Goal: Information Seeking & Learning: Learn about a topic

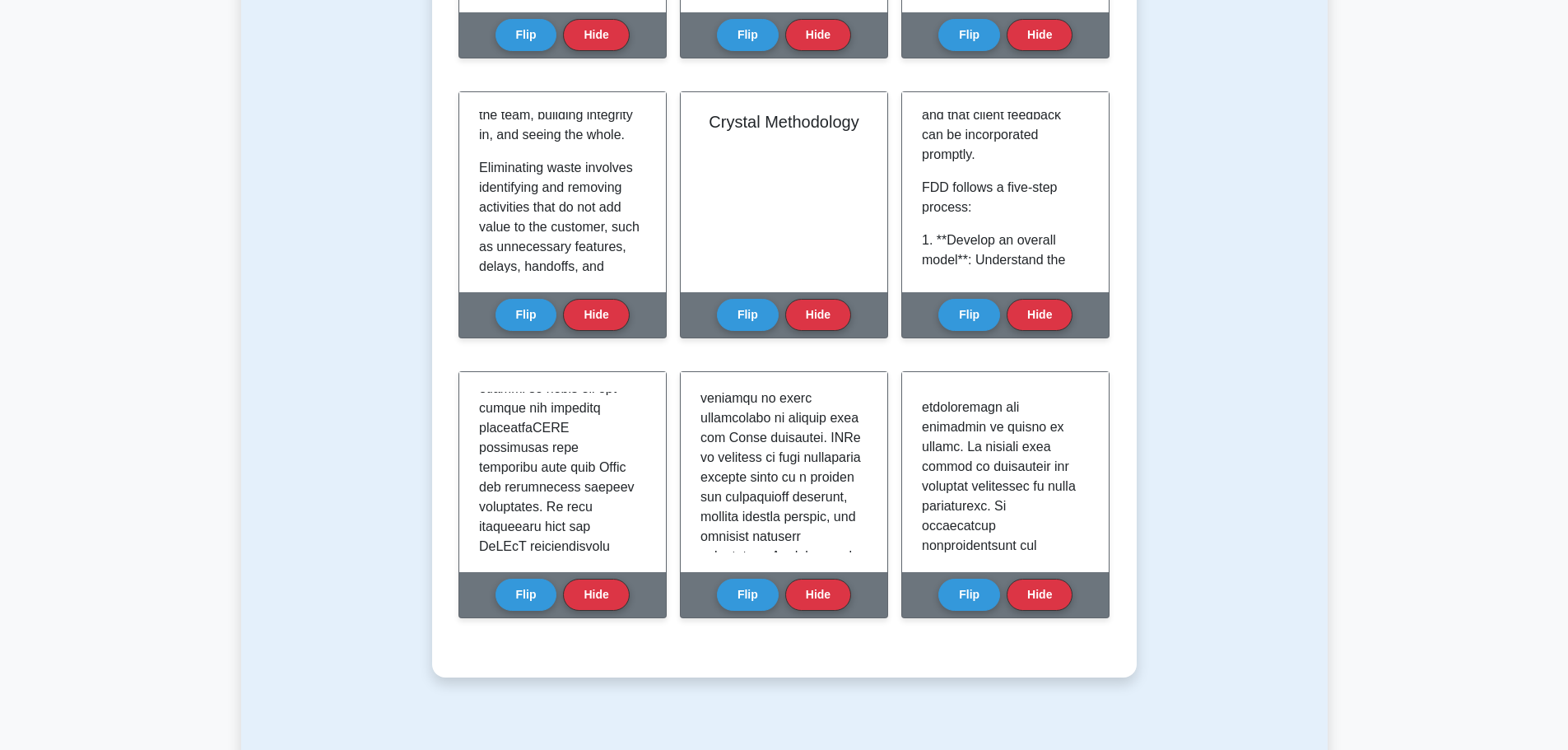
scroll to position [741, 0]
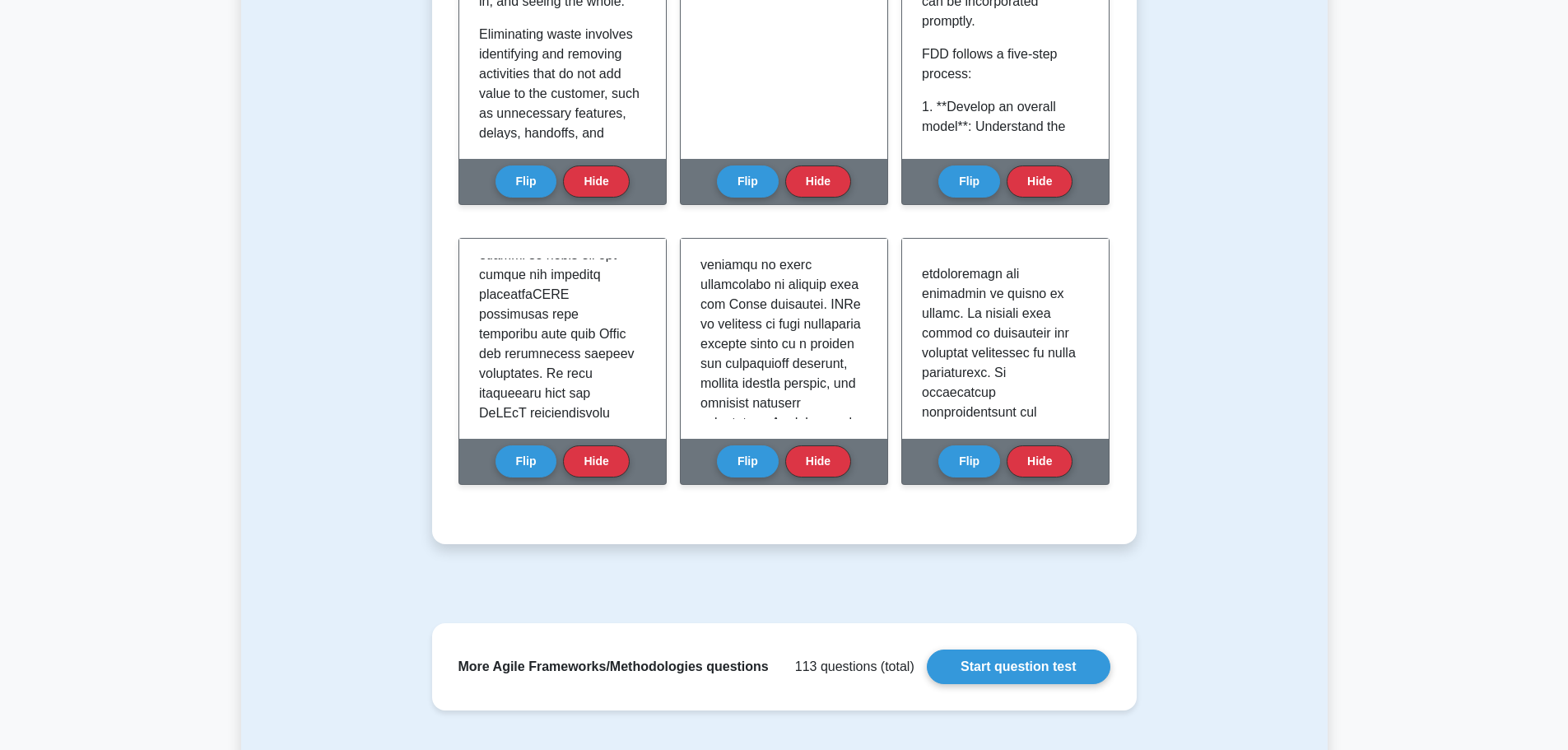
drag, startPoint x: 1046, startPoint y: 567, endPoint x: 334, endPoint y: 421, distance: 726.8
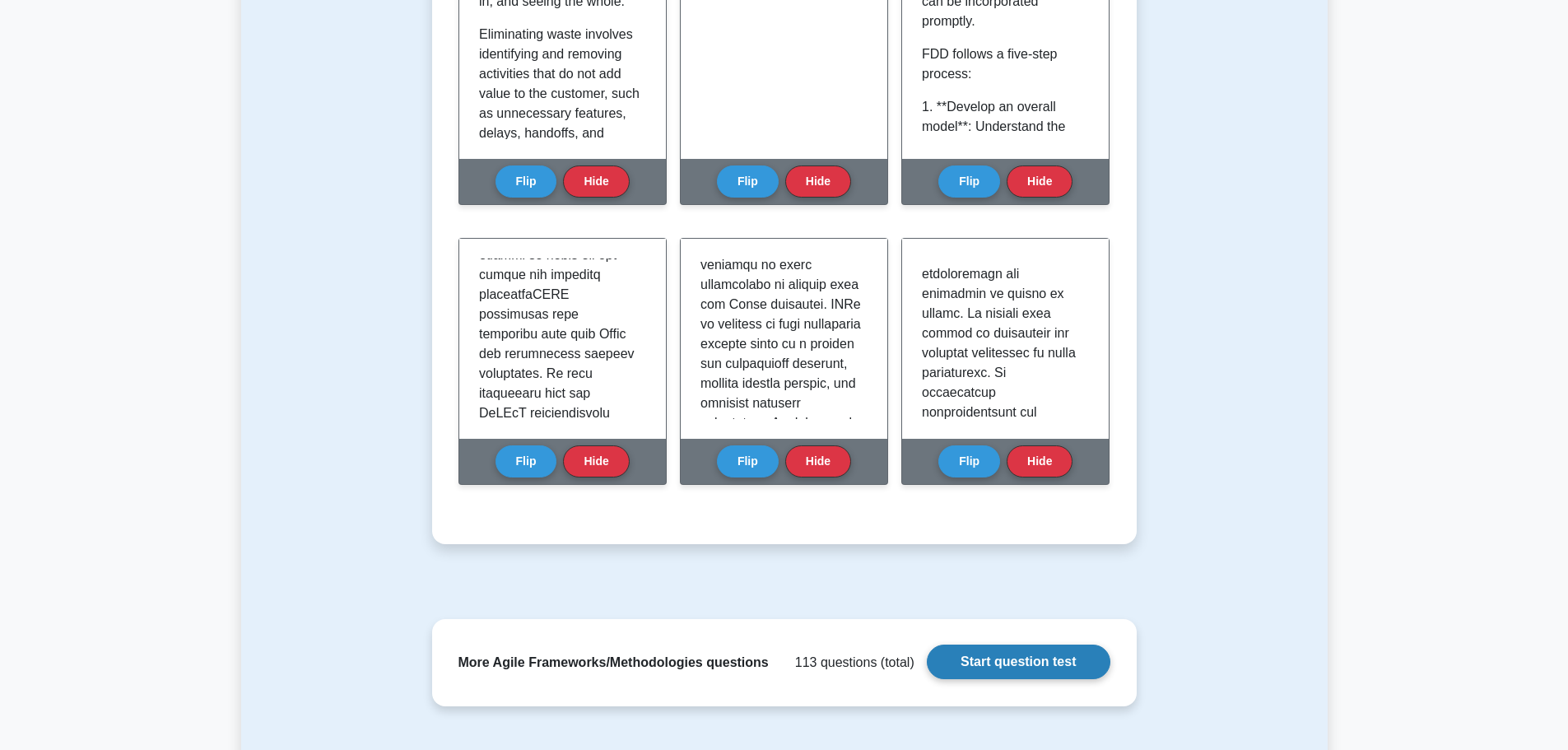
click at [1009, 664] on link "Start question test" at bounding box center [1018, 662] width 182 height 35
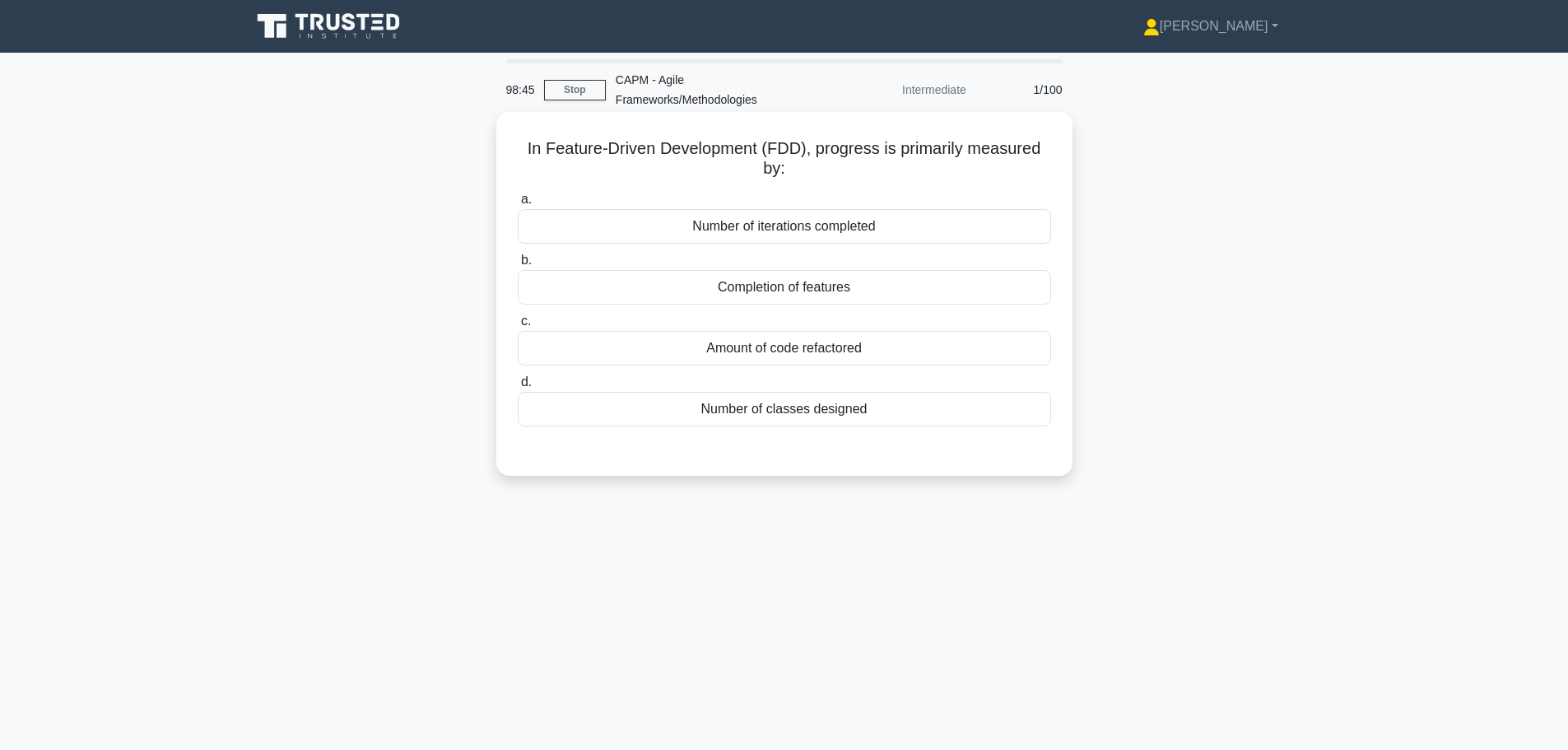
click at [859, 291] on div "Completion of features" at bounding box center [784, 288] width 533 height 35
click at [517, 266] on input "b. Completion of features" at bounding box center [517, 261] width 0 height 11
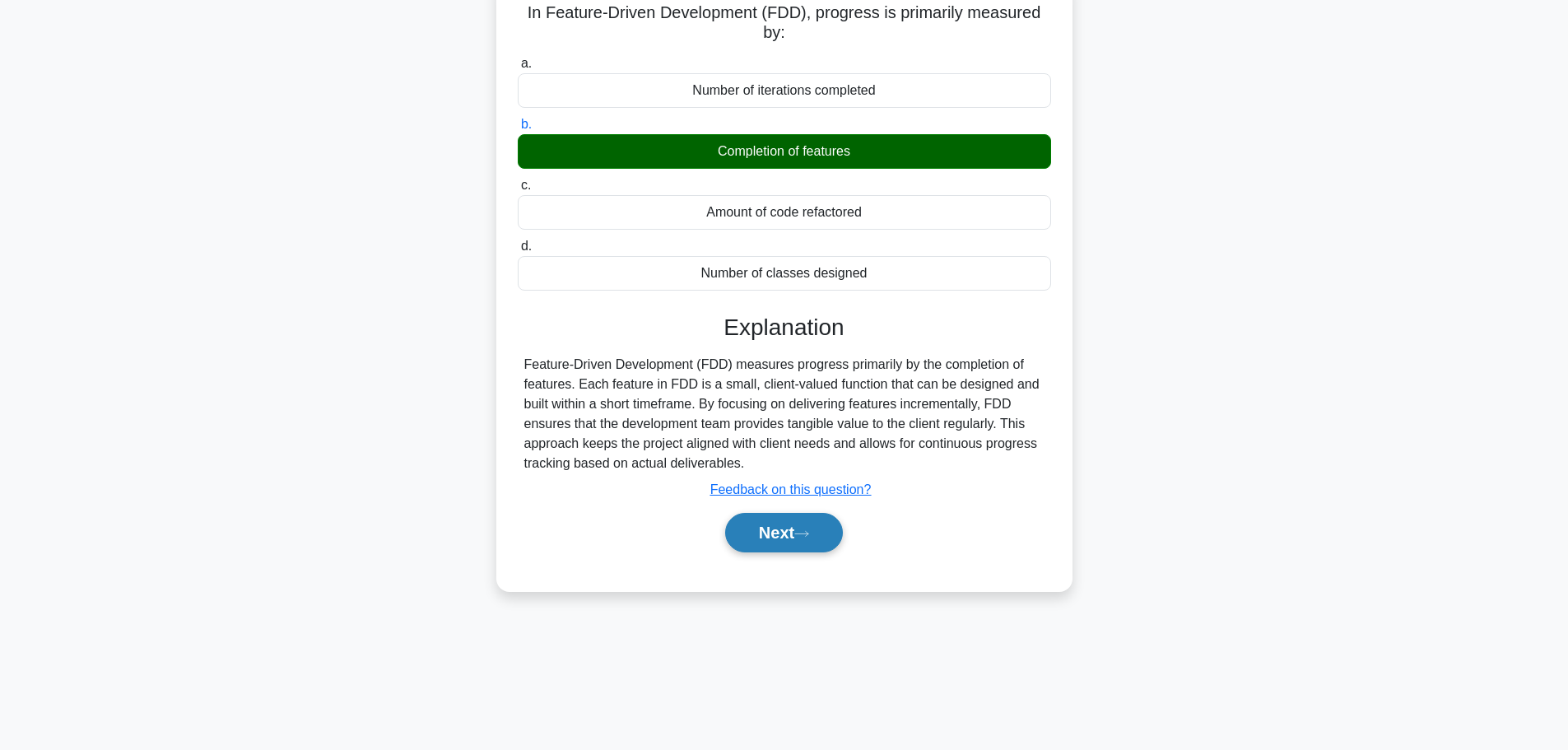
scroll to position [139, 0]
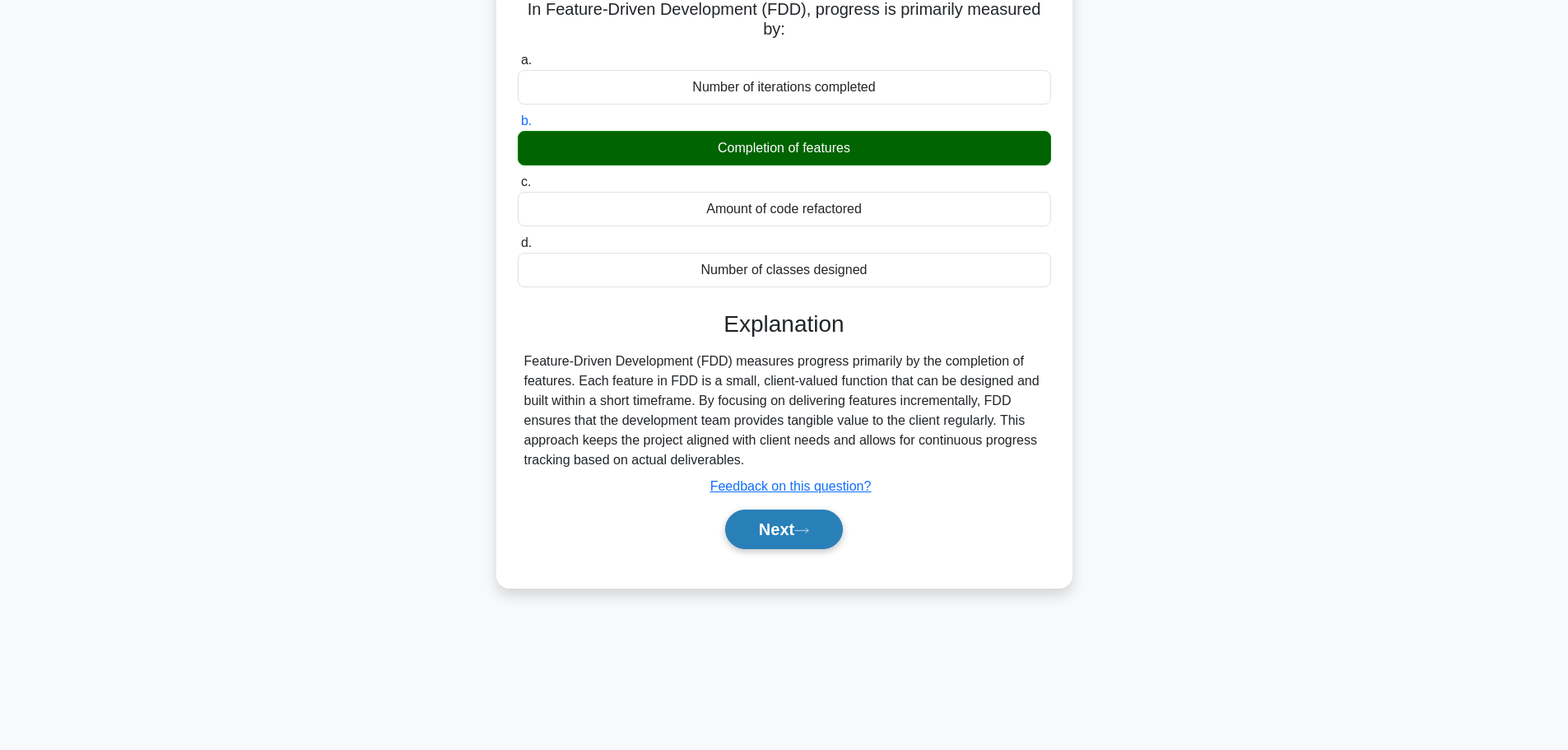
click at [768, 539] on button "Next" at bounding box center [784, 529] width 118 height 40
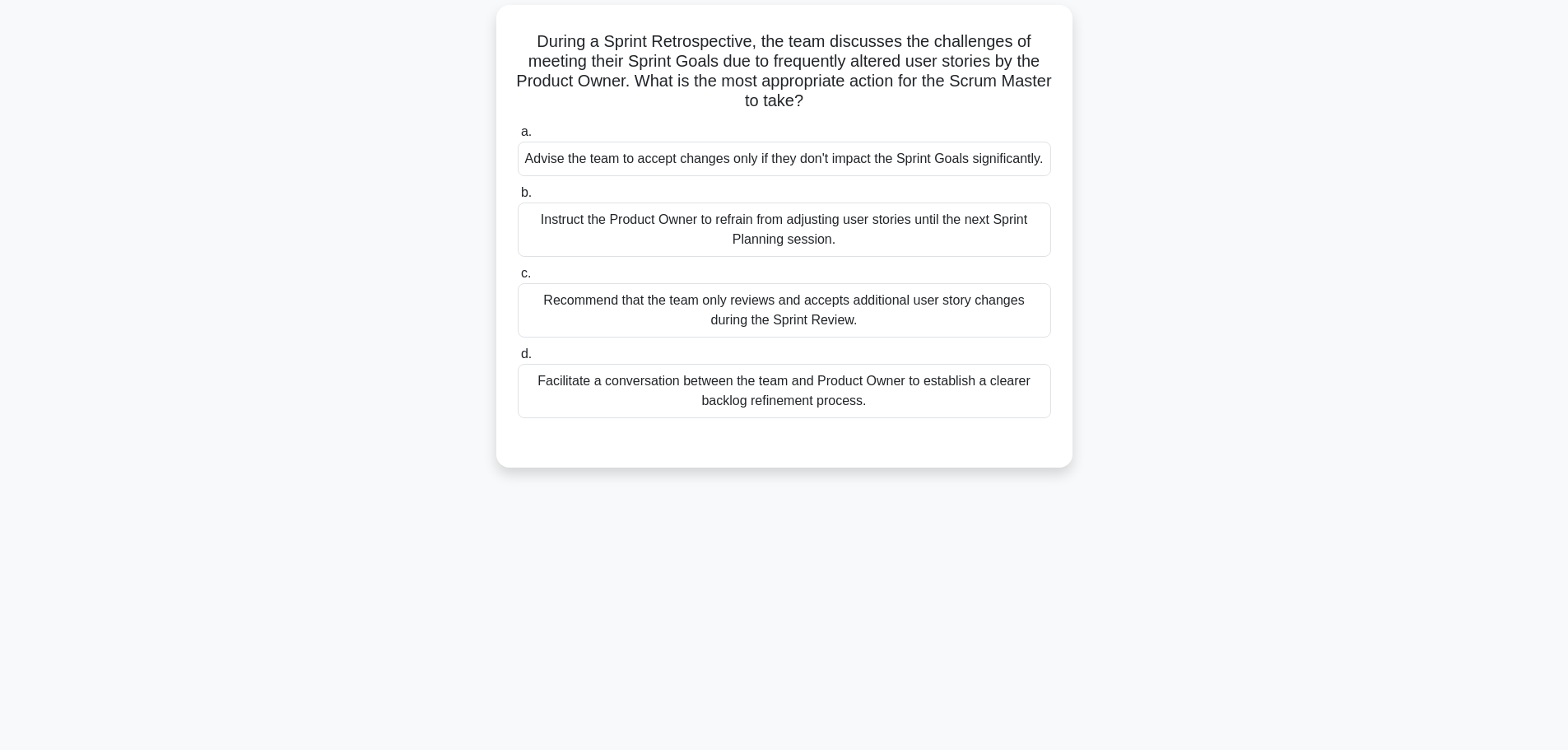
scroll to position [0, 0]
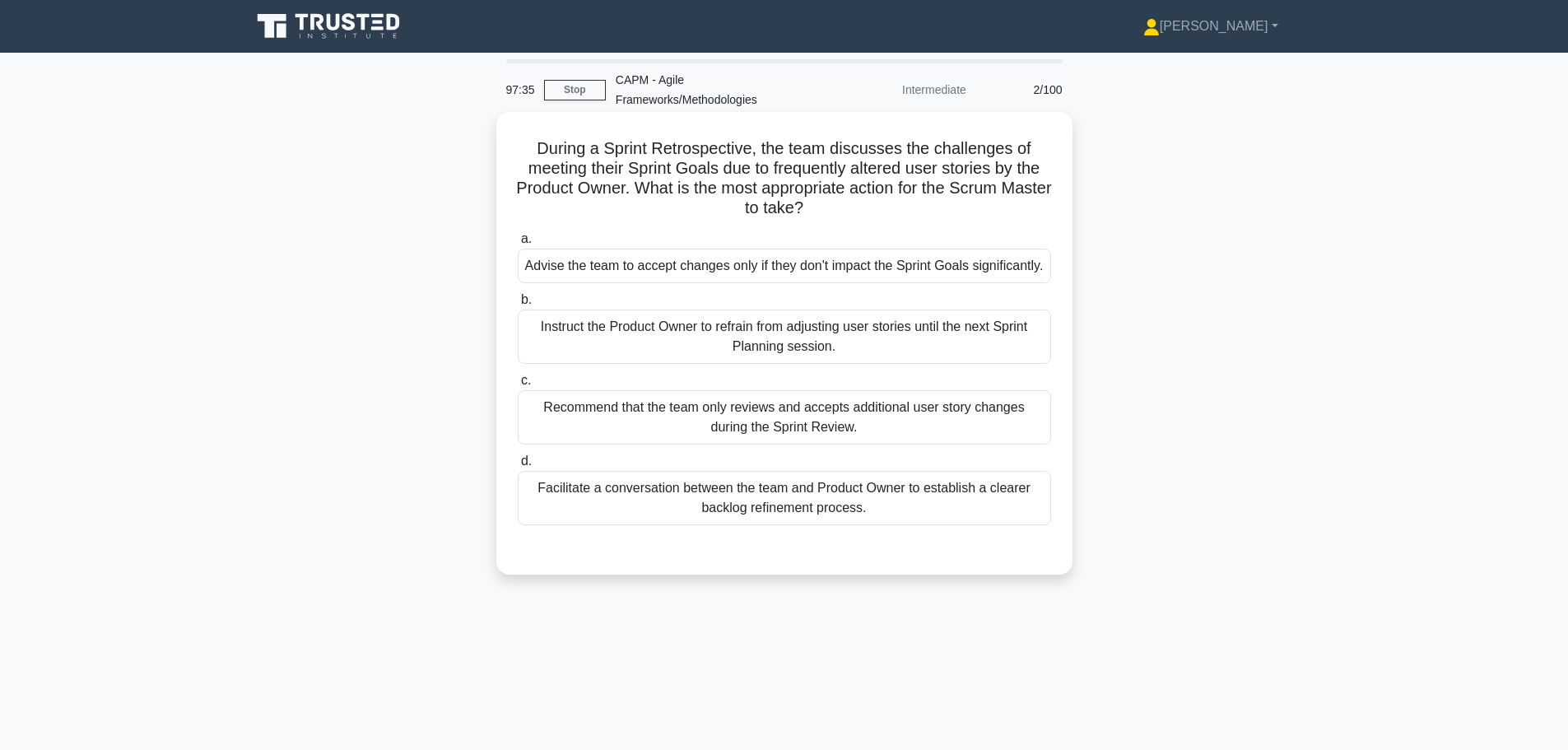
click at [673, 525] on div "Facilitate a conversation between the team and Product Owner to establish a cle…" at bounding box center [784, 499] width 533 height 55
click at [517, 467] on input "d. Facilitate a conversation between the team and Product Owner to establish a …" at bounding box center [517, 461] width 0 height 11
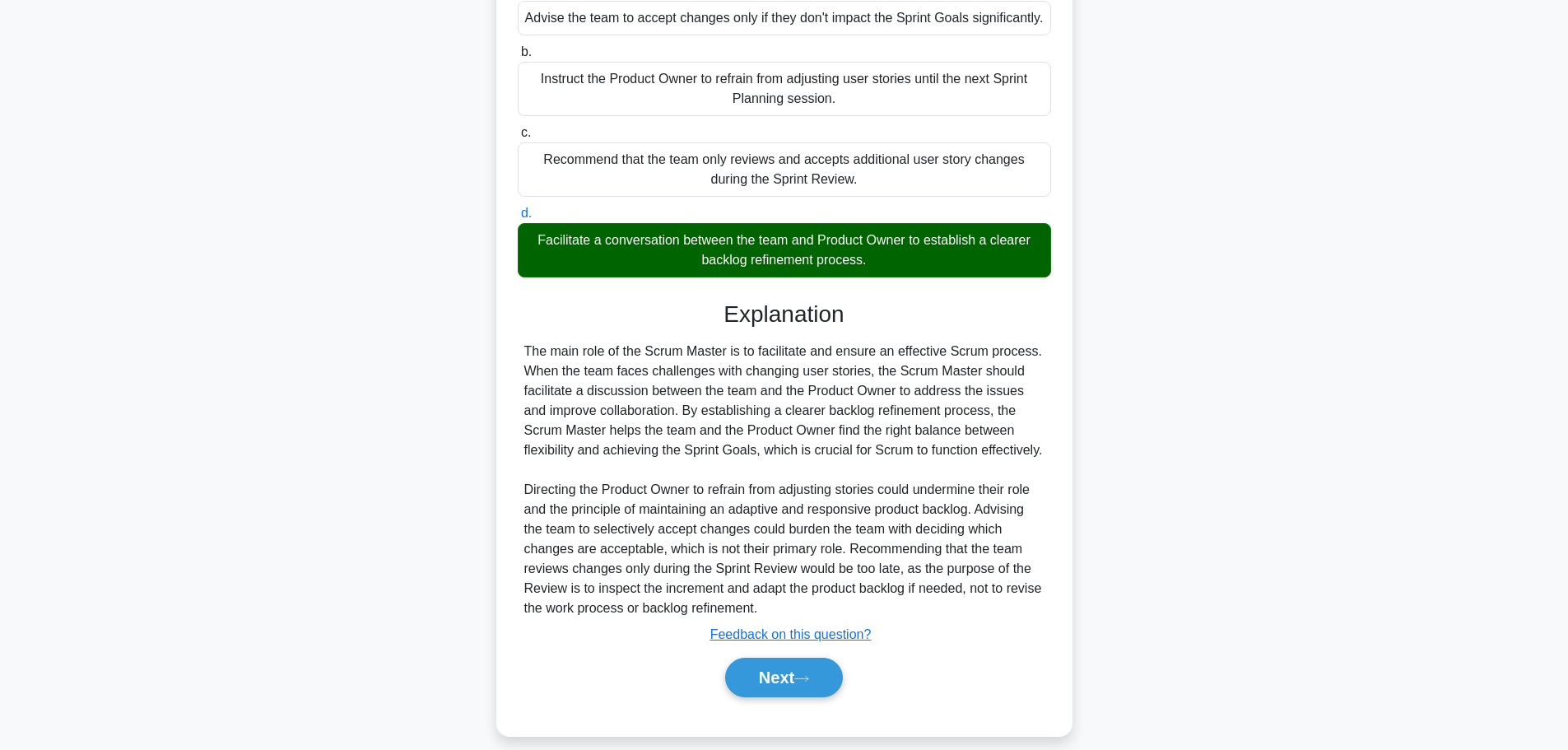
scroll to position [285, 0]
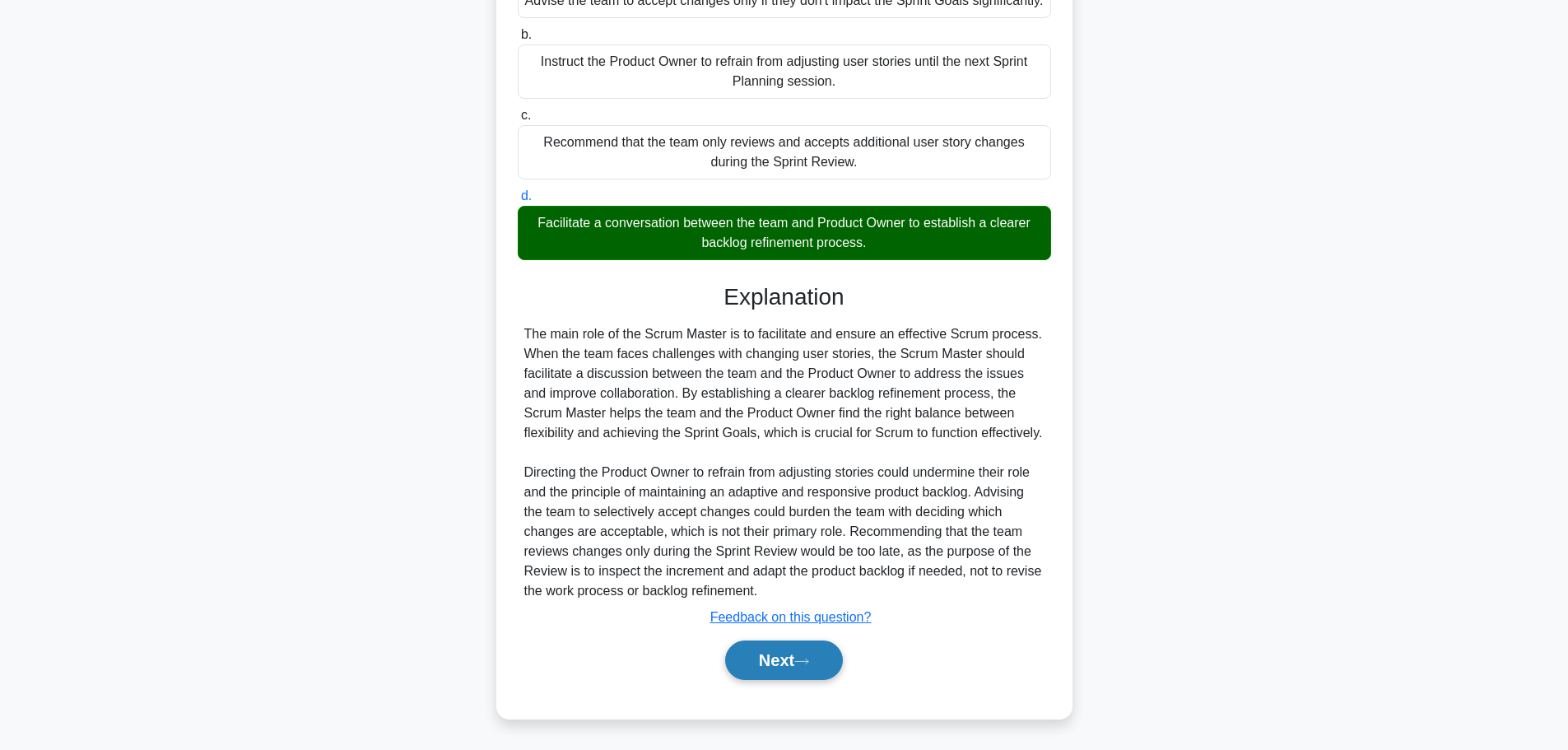
click at [806, 654] on button "Next" at bounding box center [784, 660] width 118 height 40
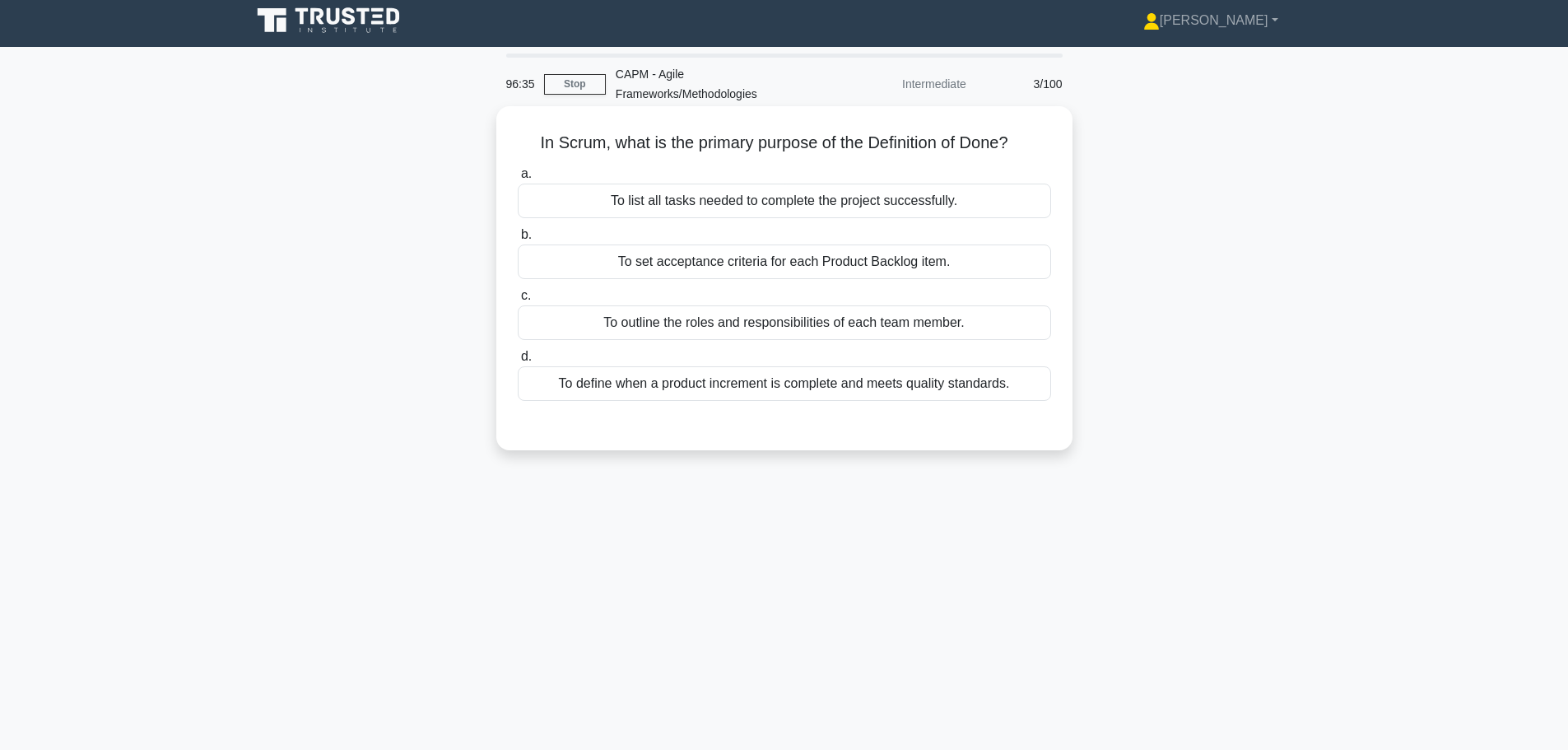
scroll to position [0, 0]
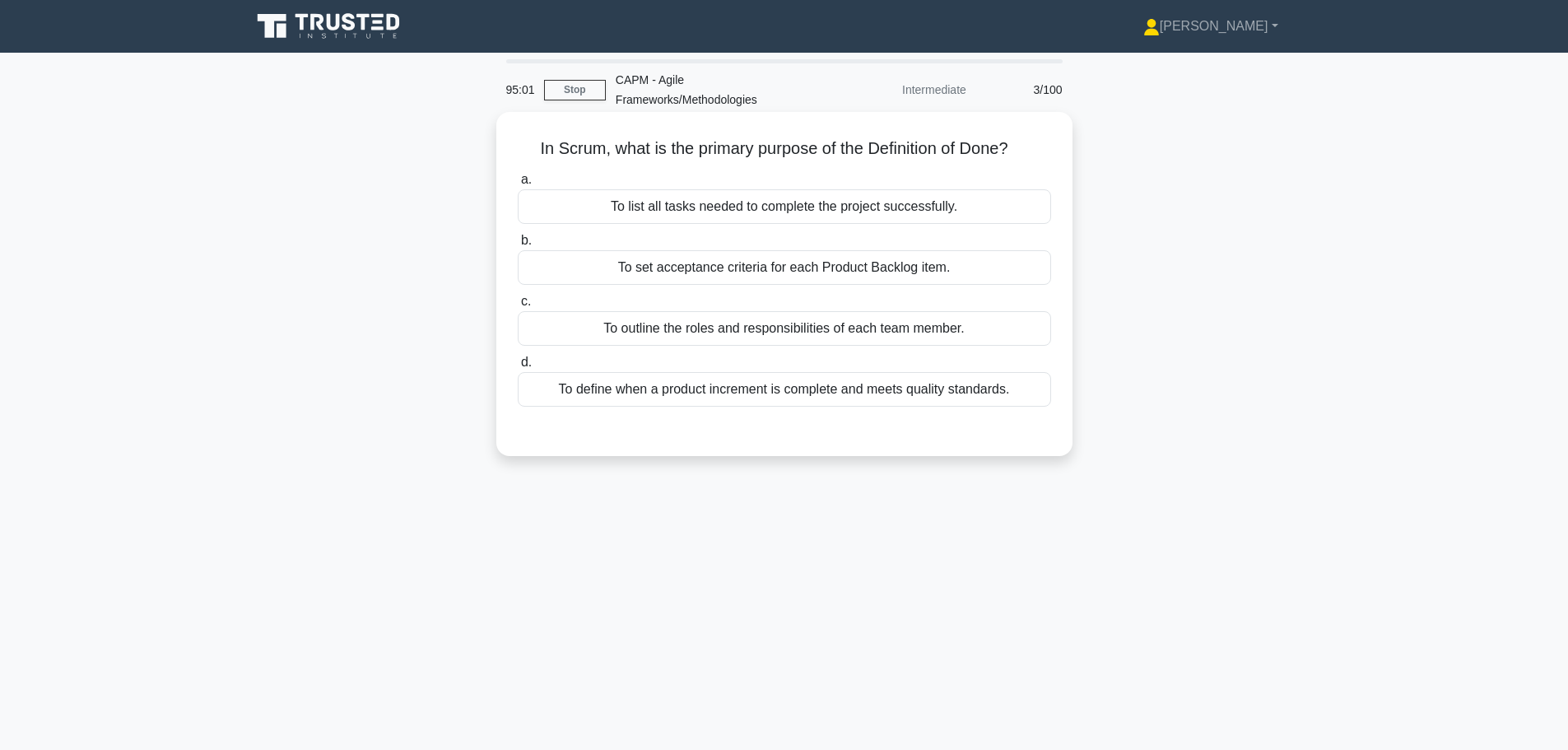
click at [806, 208] on div "To list all tasks needed to complete the project successfully." at bounding box center [784, 207] width 533 height 35
click at [517, 185] on input "a. To list all tasks needed to complete the project successfully." at bounding box center [517, 179] width 0 height 11
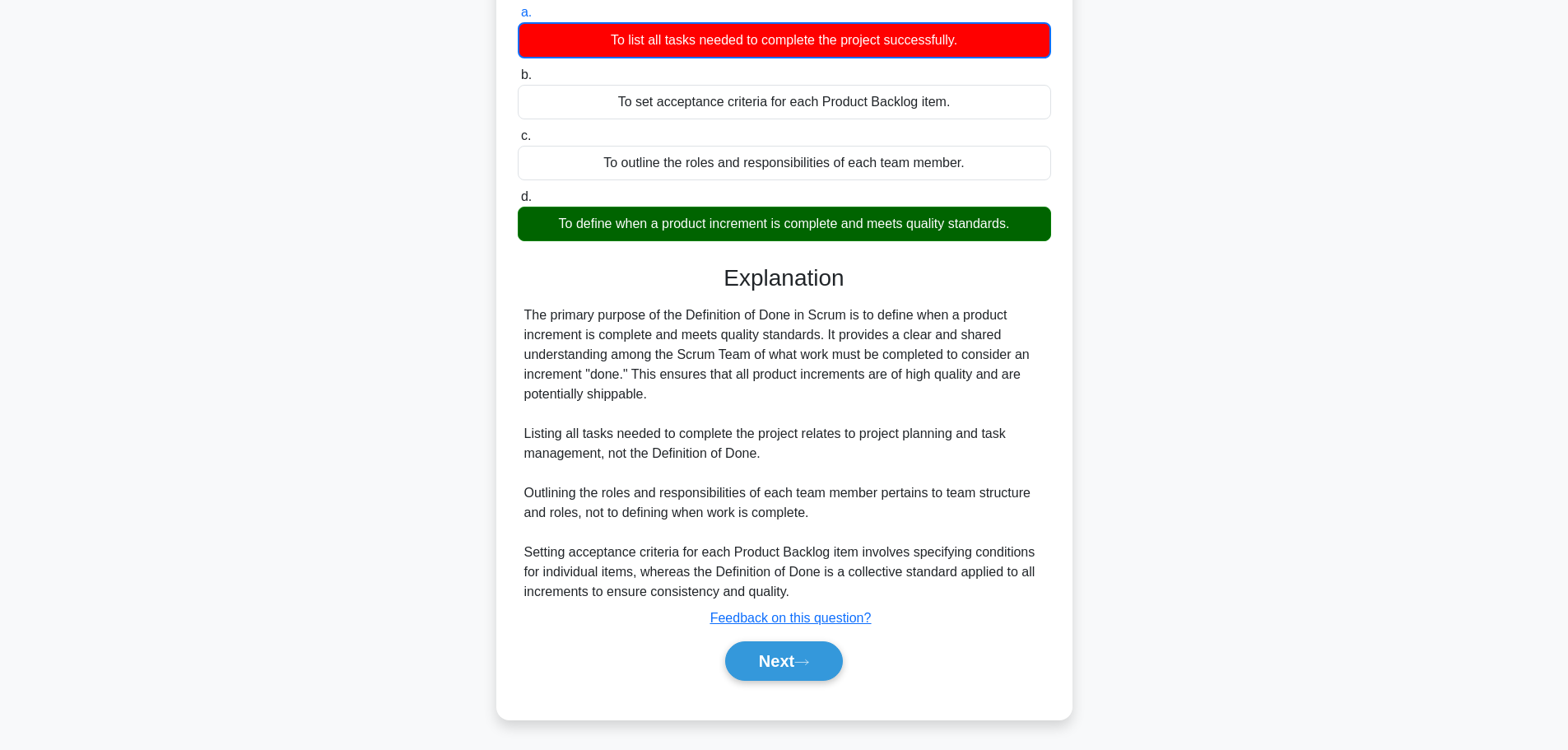
scroll to position [168, 0]
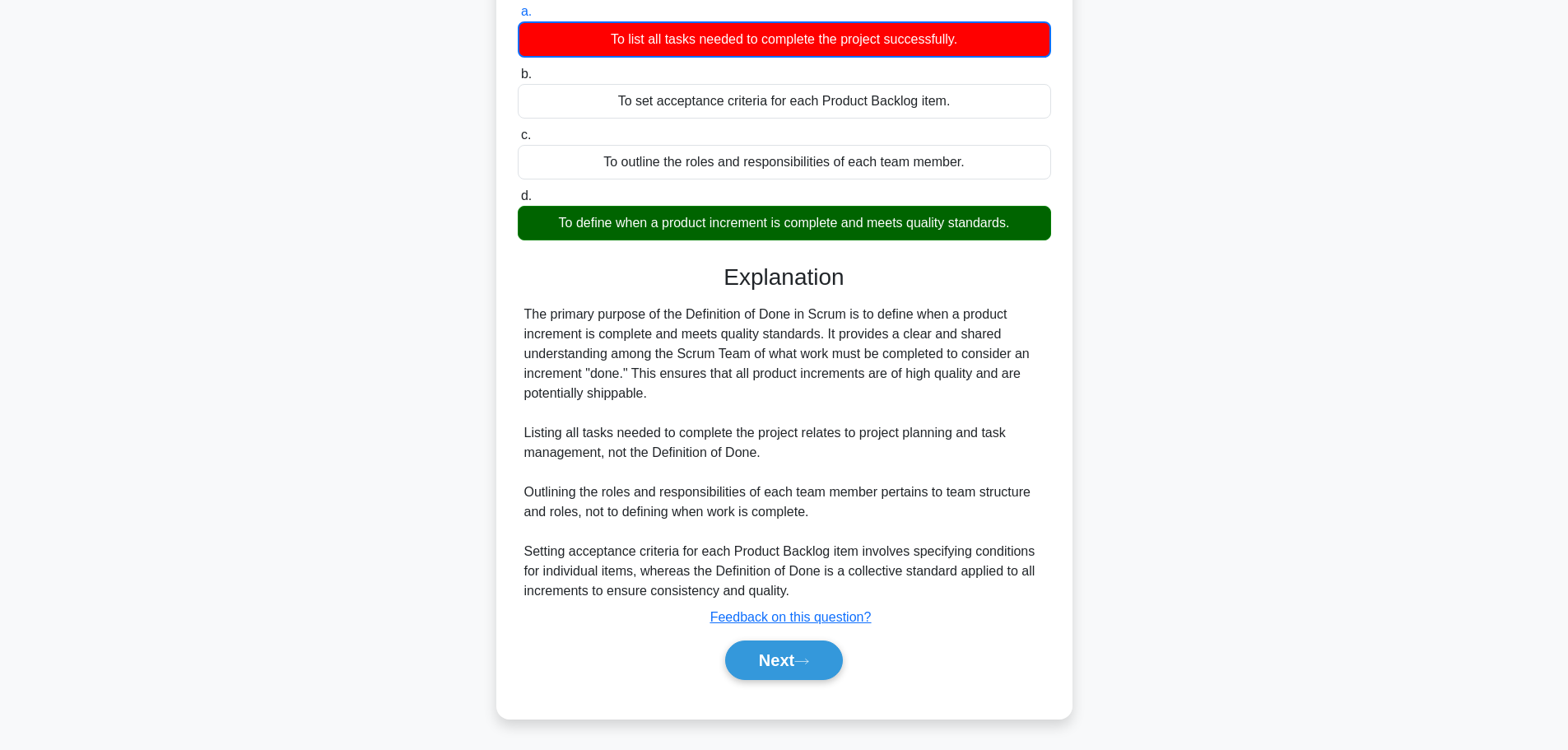
drag, startPoint x: 902, startPoint y: 375, endPoint x: 987, endPoint y: 400, distance: 88.6
click at [993, 397] on div "The primary purpose of the Definition of Done in Scrum is to define when a prod…" at bounding box center [784, 452] width 520 height 296
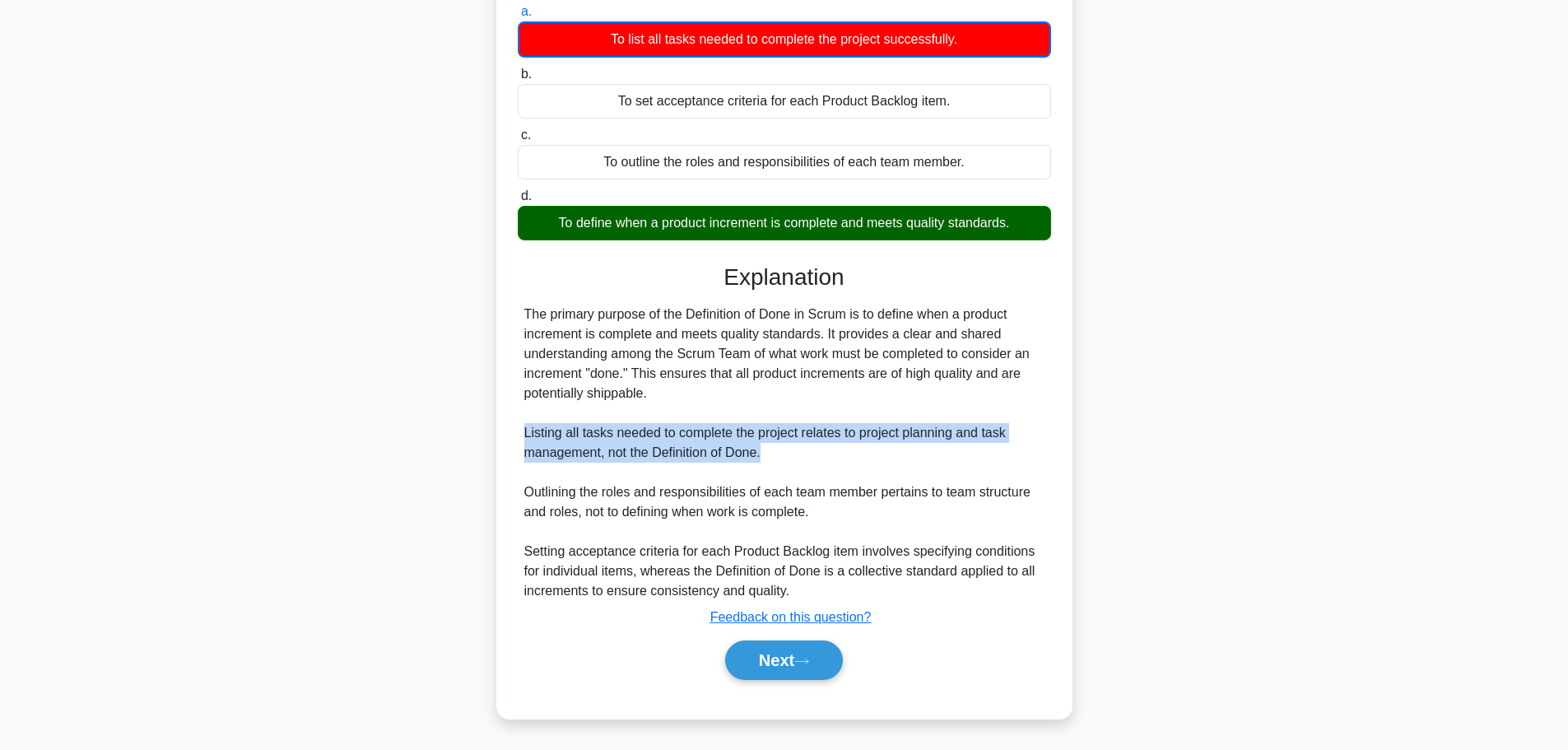
drag, startPoint x: 515, startPoint y: 428, endPoint x: 801, endPoint y: 450, distance: 286.8
click at [801, 450] on div "a. To list all tasks needed to complete the project successfully. b. To set acc…" at bounding box center [784, 349] width 536 height 702
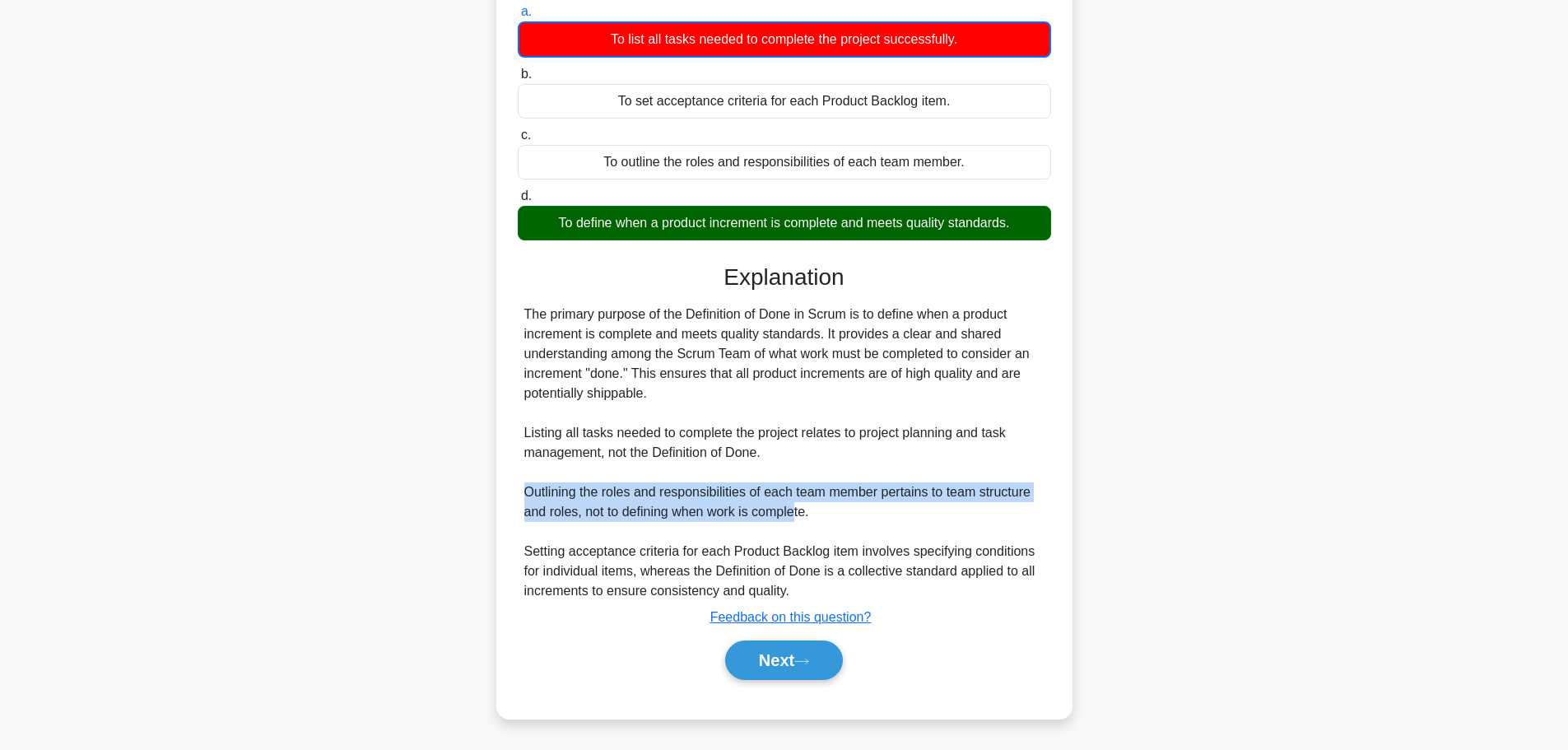
drag, startPoint x: 519, startPoint y: 489, endPoint x: 799, endPoint y: 519, distance: 281.6
click at [799, 519] on div "The primary purpose of the Definition of Done in Scrum is to define when a prod…" at bounding box center [784, 452] width 533 height 296
click at [792, 671] on button "Next" at bounding box center [784, 660] width 118 height 40
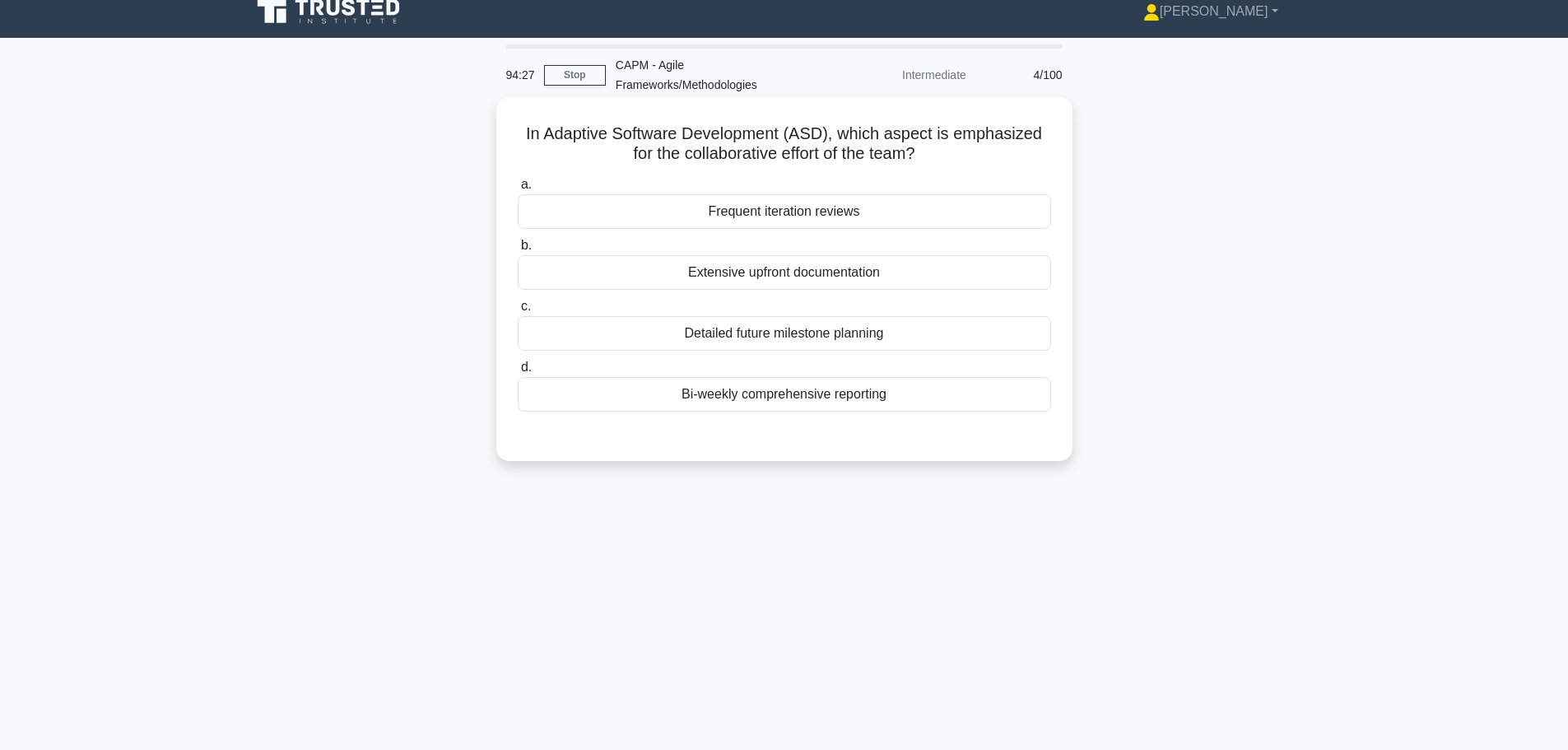
scroll to position [4, 0]
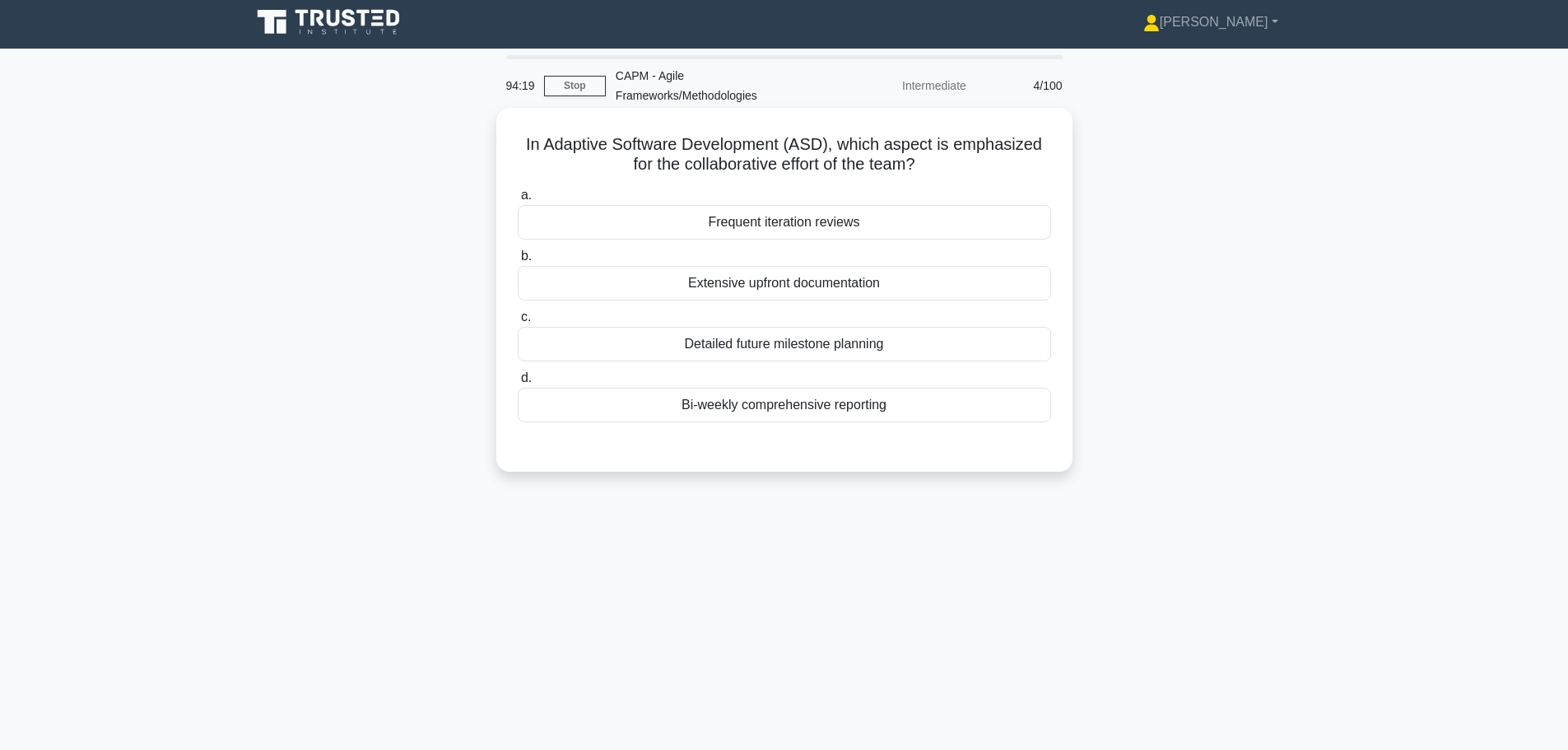
click at [732, 229] on div "Frequent iteration reviews" at bounding box center [784, 222] width 533 height 35
click at [517, 201] on input "a. Frequent iteration reviews" at bounding box center [517, 195] width 0 height 11
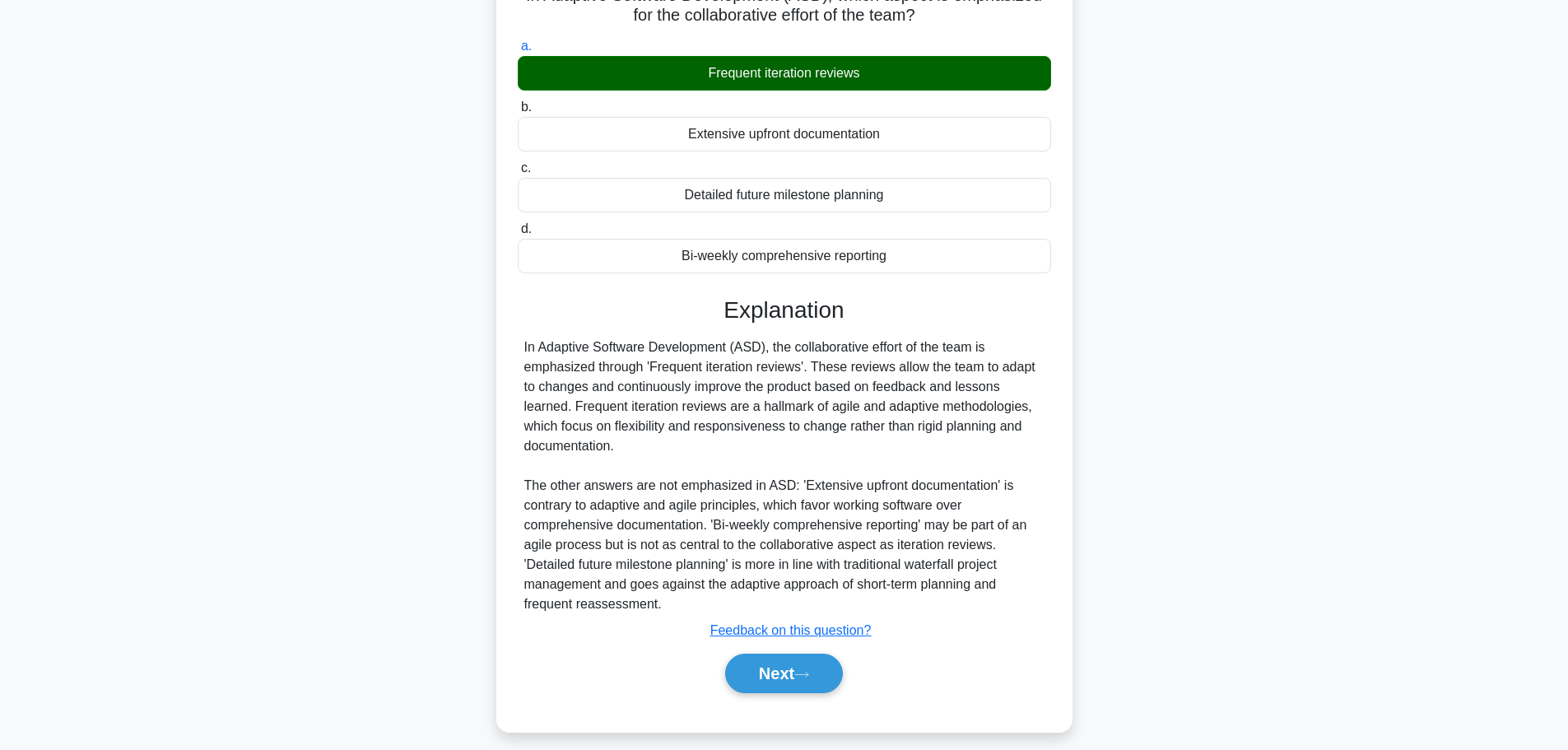
scroll to position [167, 0]
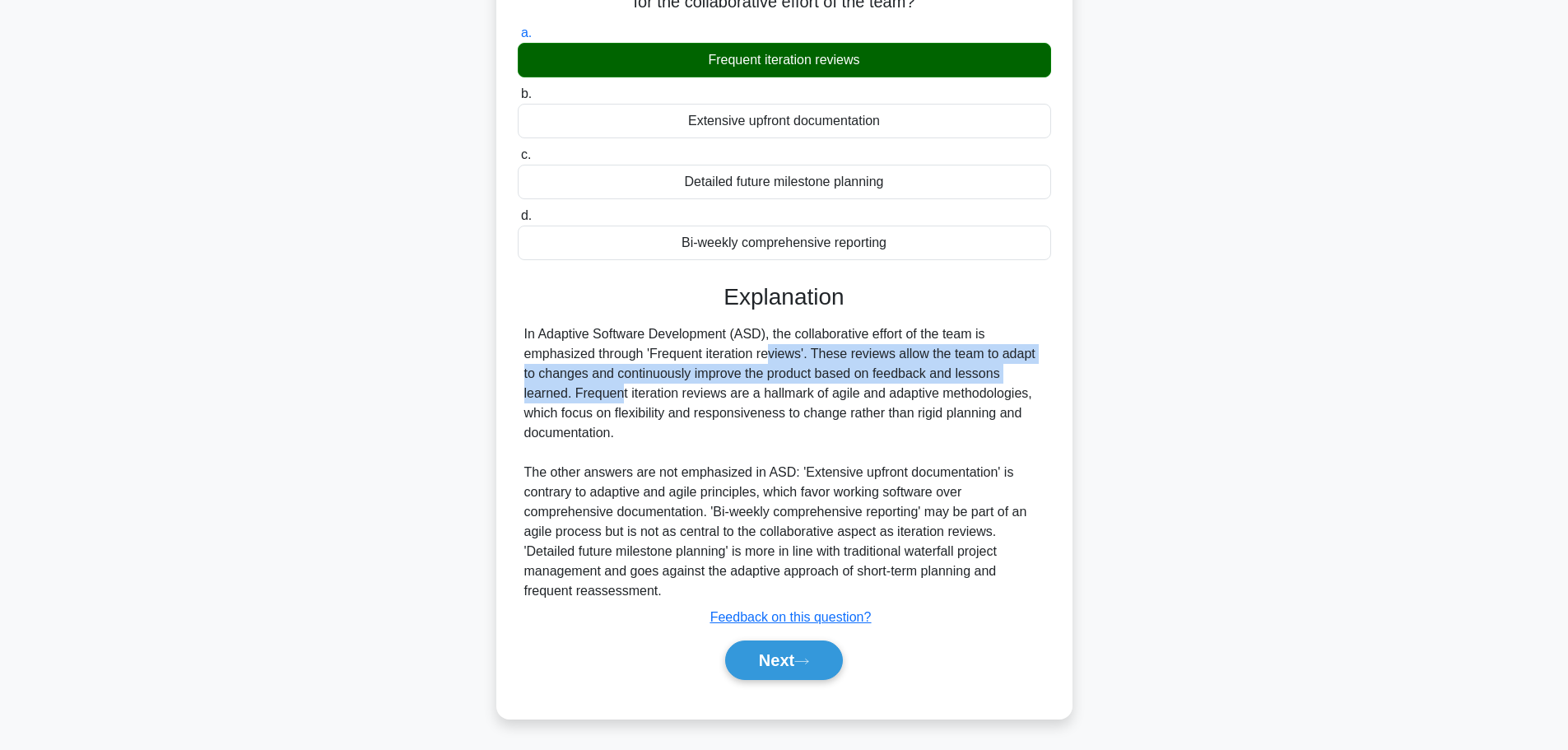
drag, startPoint x: 677, startPoint y: 353, endPoint x: 1014, endPoint y: 382, distance: 338.2
click at [1014, 382] on div "In Adaptive Software Development (ASD), the collaborative effort of the team is…" at bounding box center [784, 462] width 520 height 276
drag, startPoint x: 573, startPoint y: 392, endPoint x: 1046, endPoint y: 423, distance: 474.0
click at [1046, 423] on div "In Adaptive Software Development (ASD), the collaborative effort of the team is…" at bounding box center [784, 462] width 533 height 276
click at [801, 664] on icon at bounding box center [802, 661] width 15 height 9
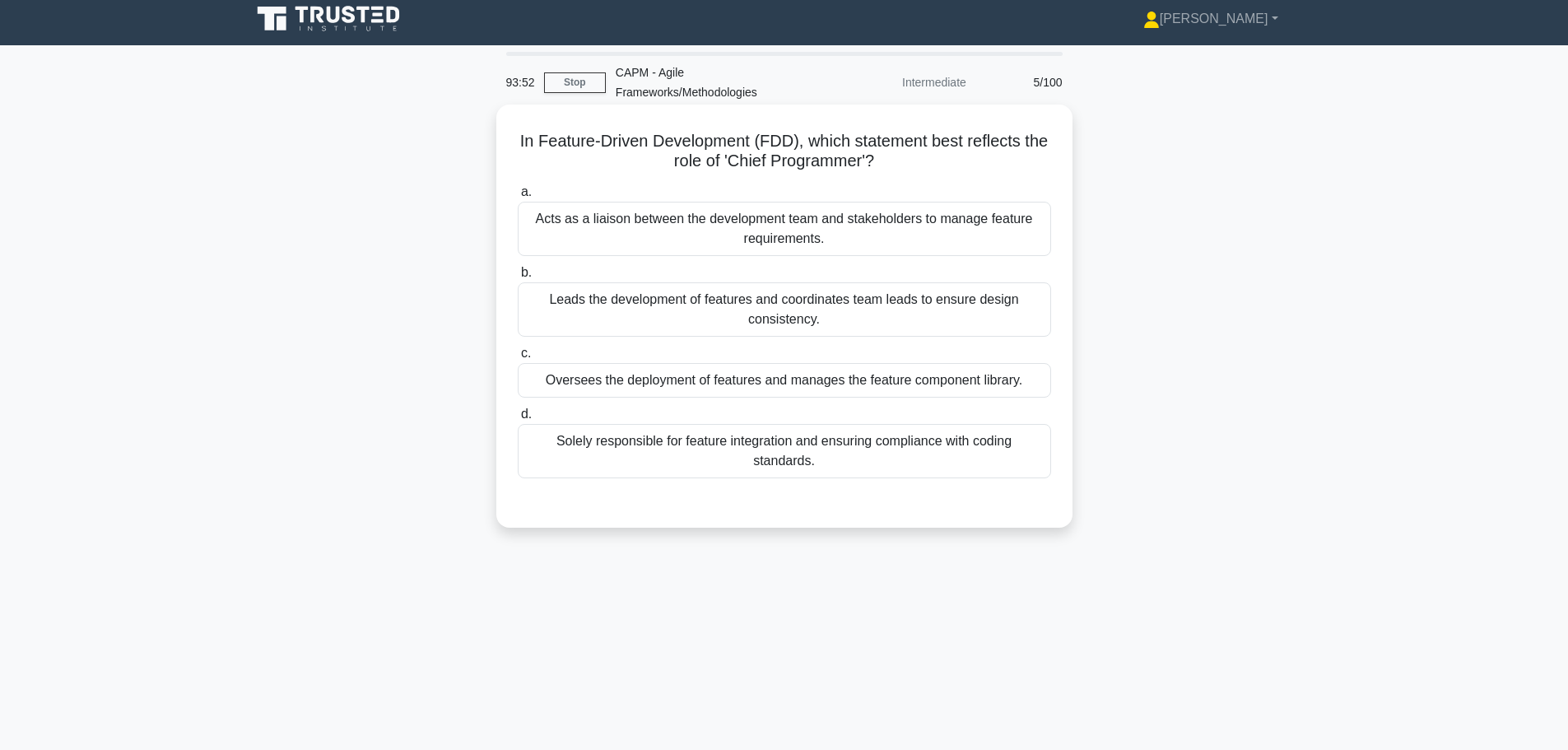
scroll to position [0, 0]
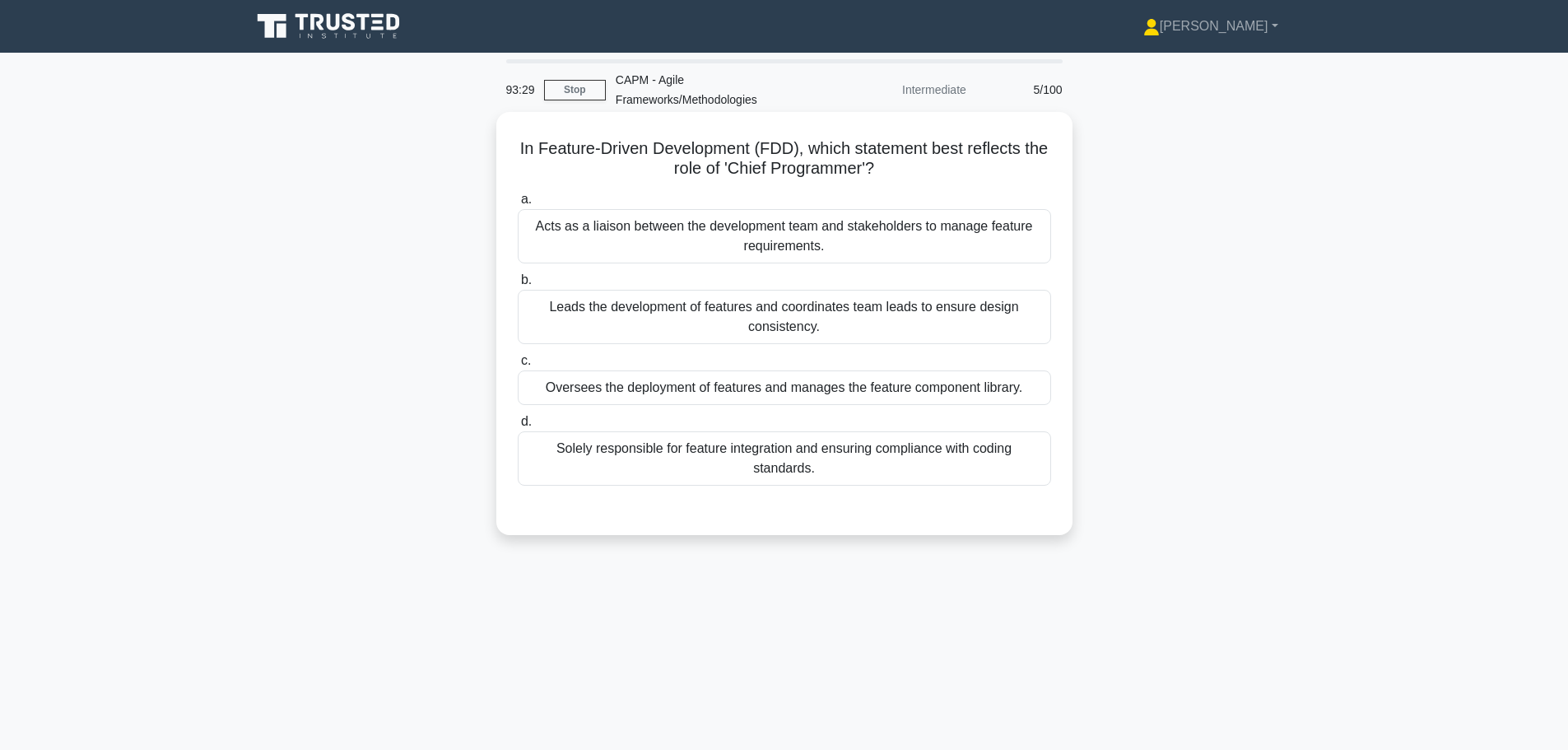
click at [751, 389] on div "Oversees the deployment of features and manages the feature component library." at bounding box center [784, 388] width 533 height 35
click at [517, 367] on input "c. Oversees the deployment of features and manages the feature component librar…" at bounding box center [517, 361] width 0 height 11
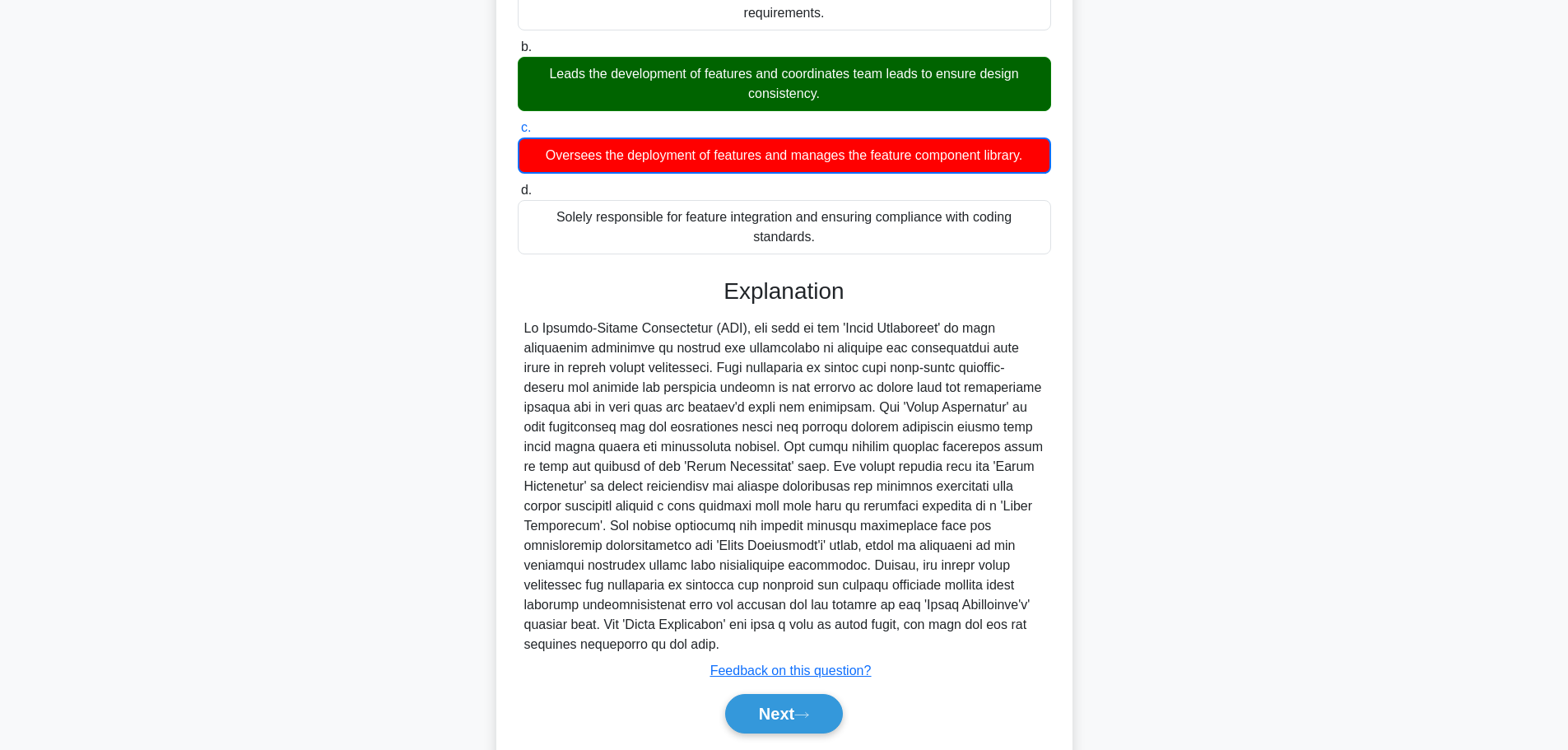
scroll to position [287, 0]
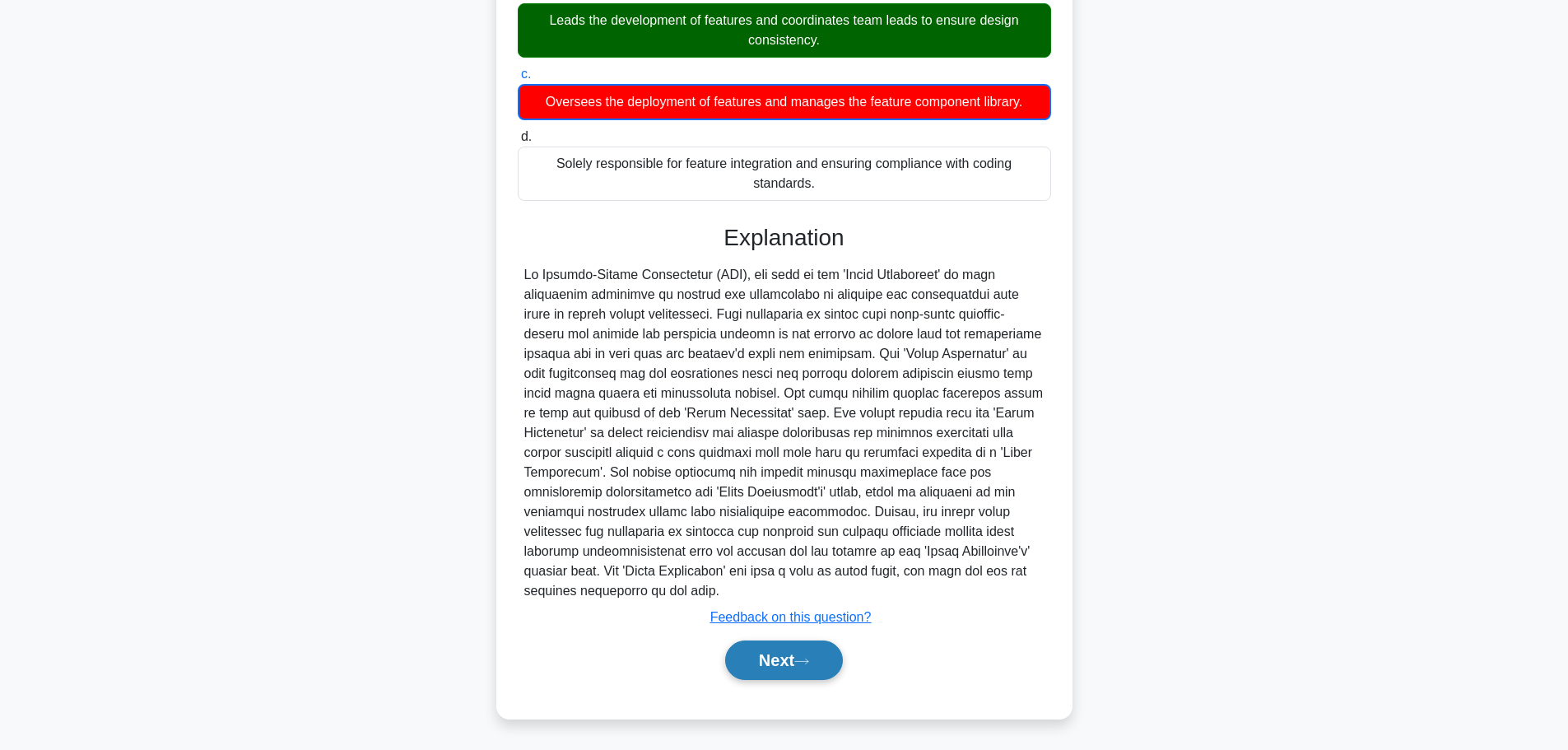
click at [773, 668] on button "Next" at bounding box center [784, 660] width 118 height 40
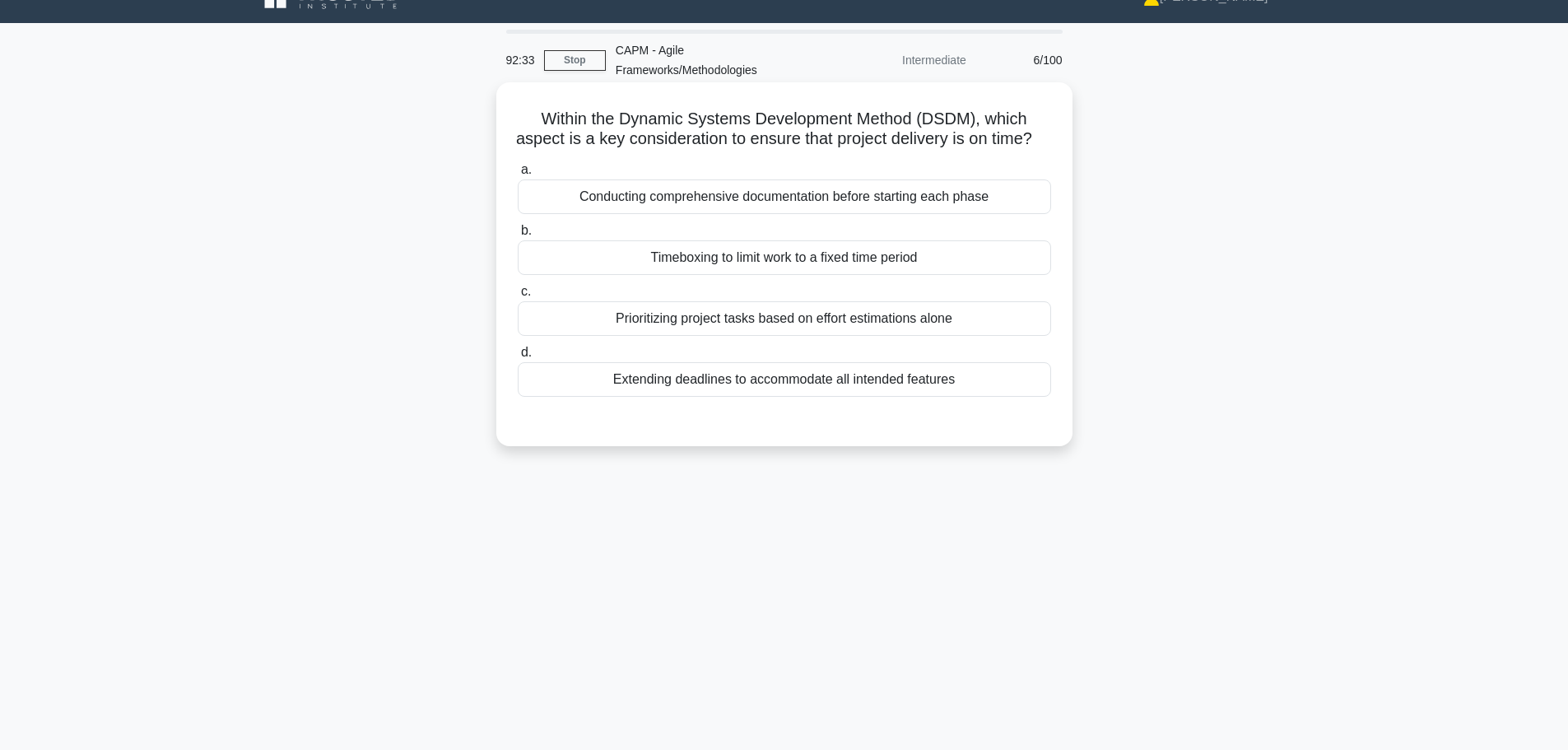
scroll to position [0, 0]
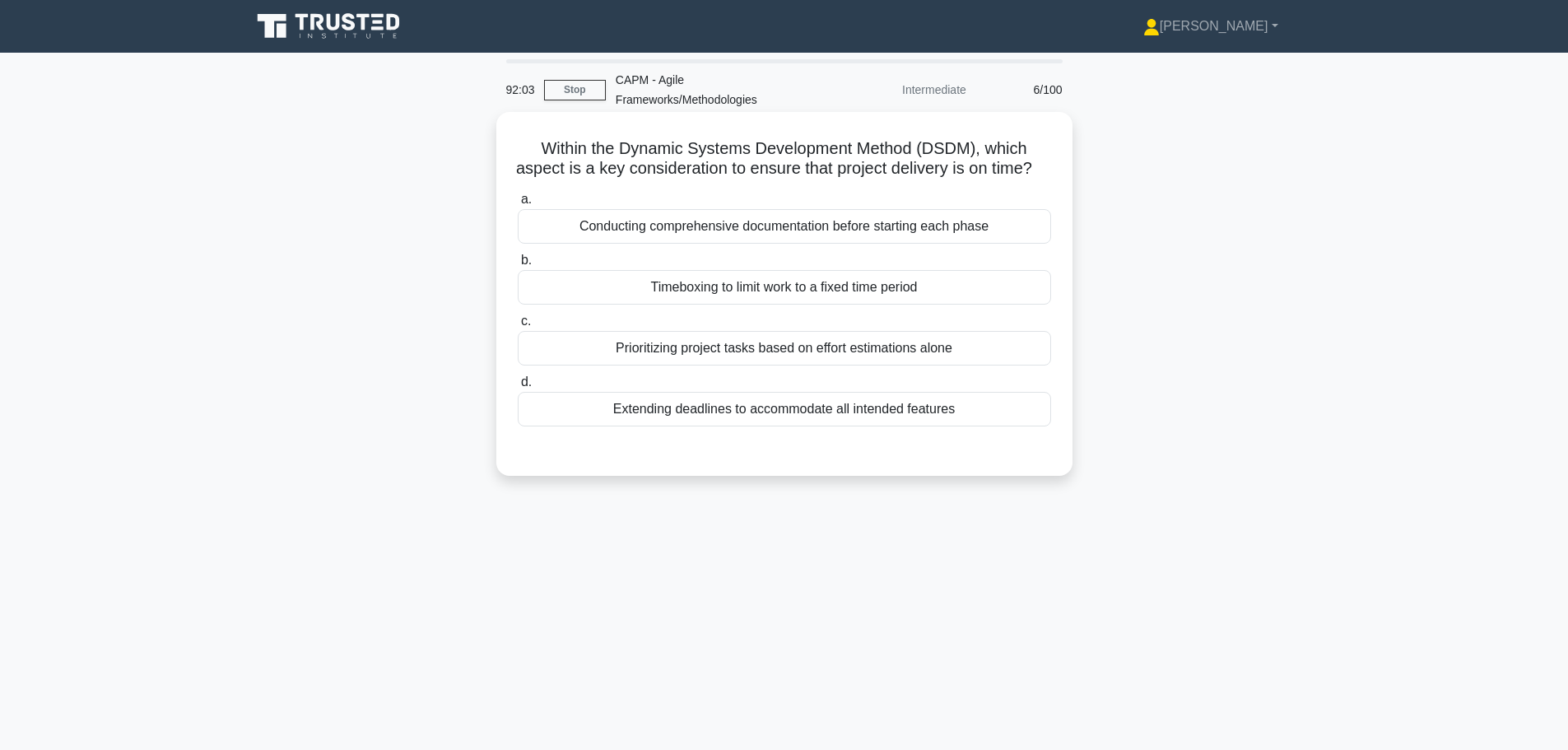
click at [772, 304] on div "Timeboxing to limit work to a fixed time period" at bounding box center [784, 288] width 533 height 35
click at [517, 266] on input "b. Timeboxing to limit work to a fixed time period" at bounding box center [517, 261] width 0 height 11
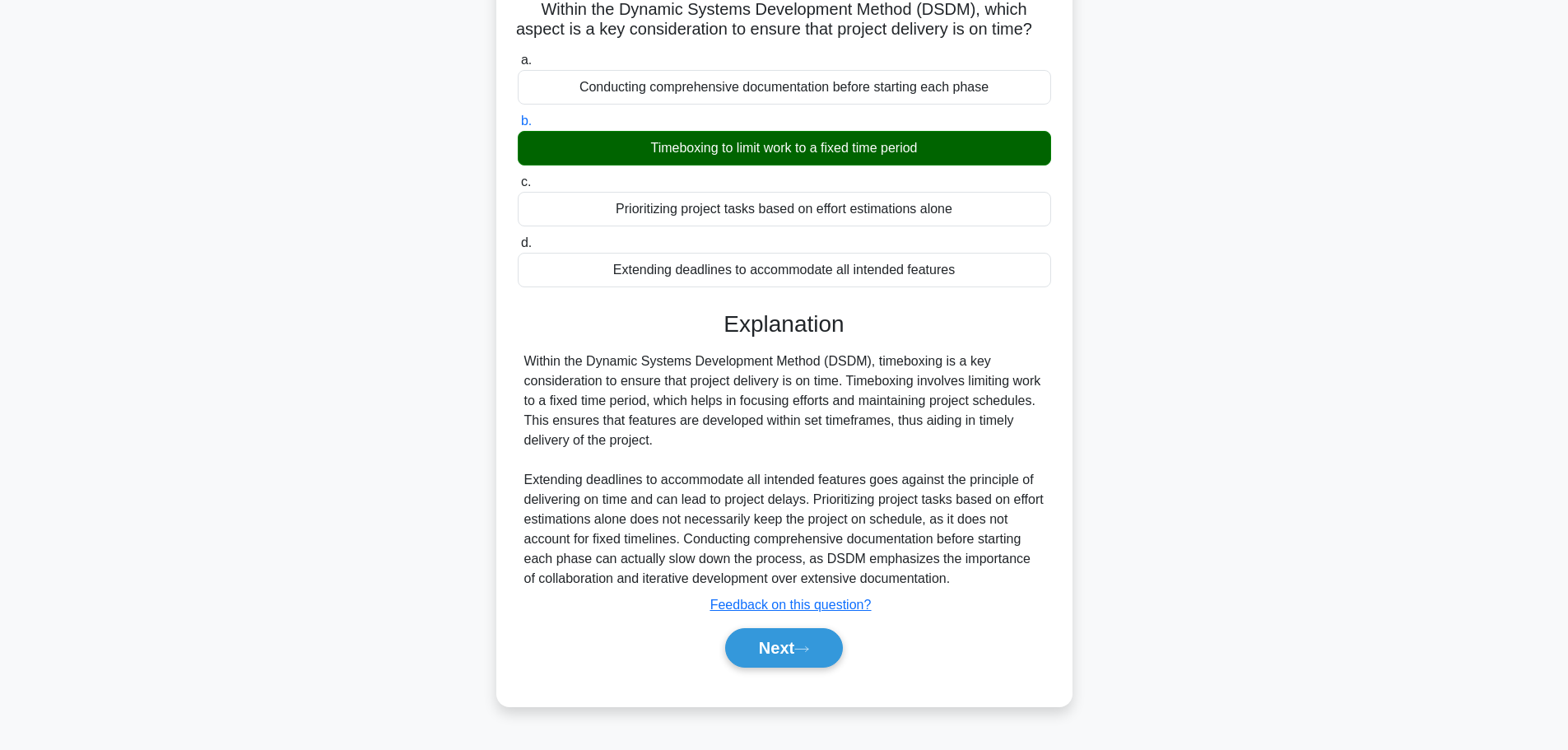
scroll to position [148, 0]
click at [760, 668] on button "Next" at bounding box center [784, 648] width 118 height 40
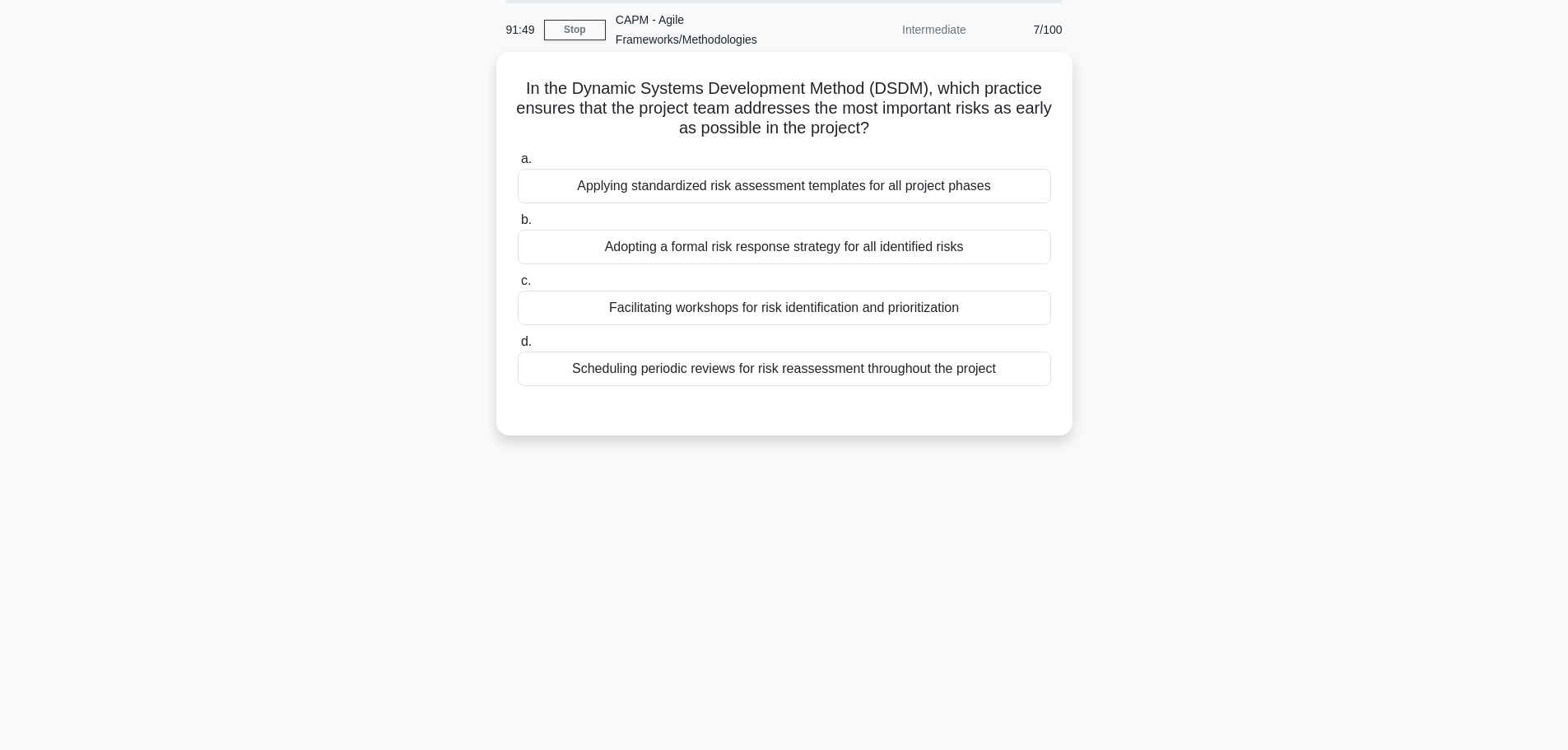
scroll to position [0, 0]
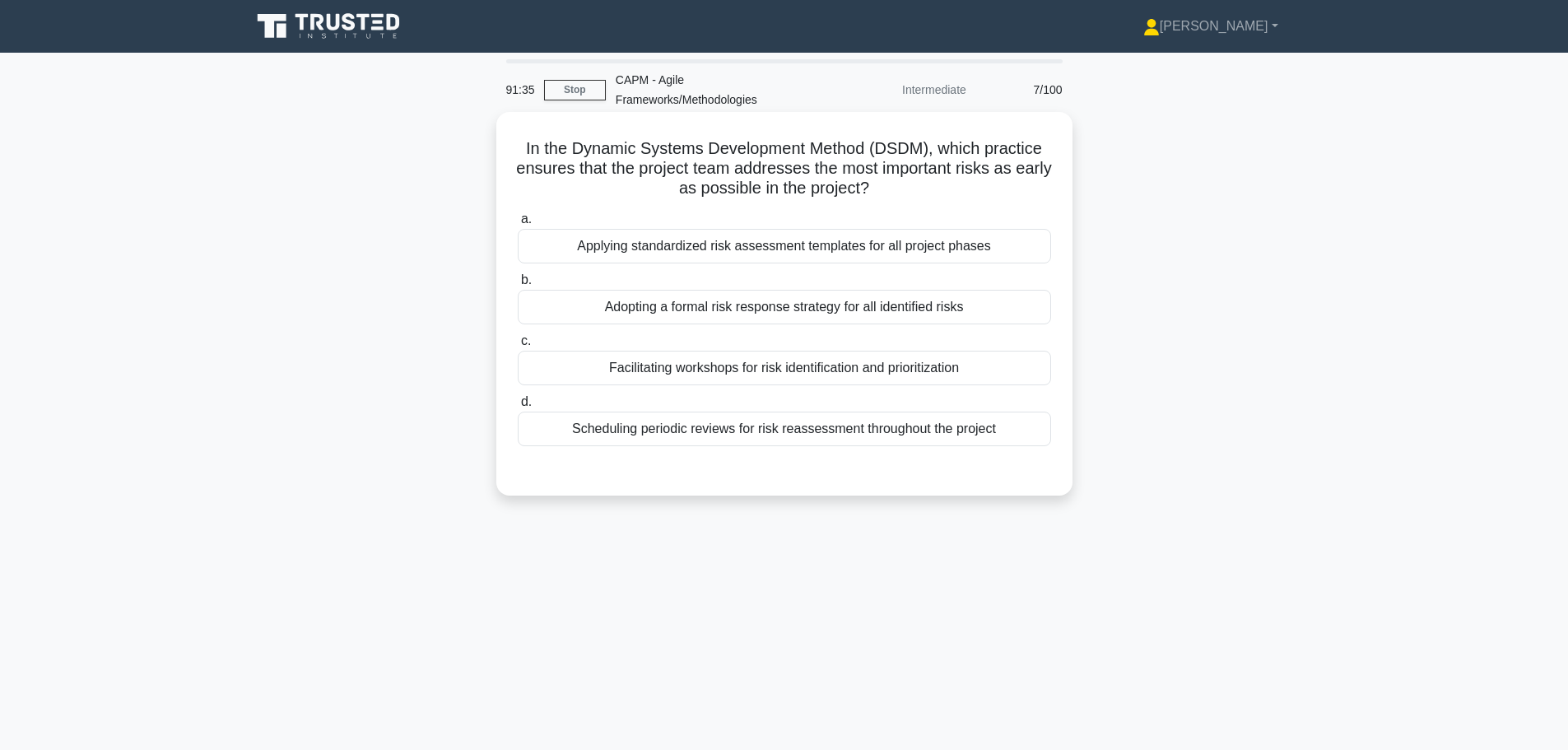
click at [823, 429] on div "Scheduling periodic reviews for risk reassessment throughout the project" at bounding box center [784, 429] width 533 height 35
click at [517, 407] on input "d. Scheduling periodic reviews for risk reassessment throughout the project" at bounding box center [517, 402] width 0 height 11
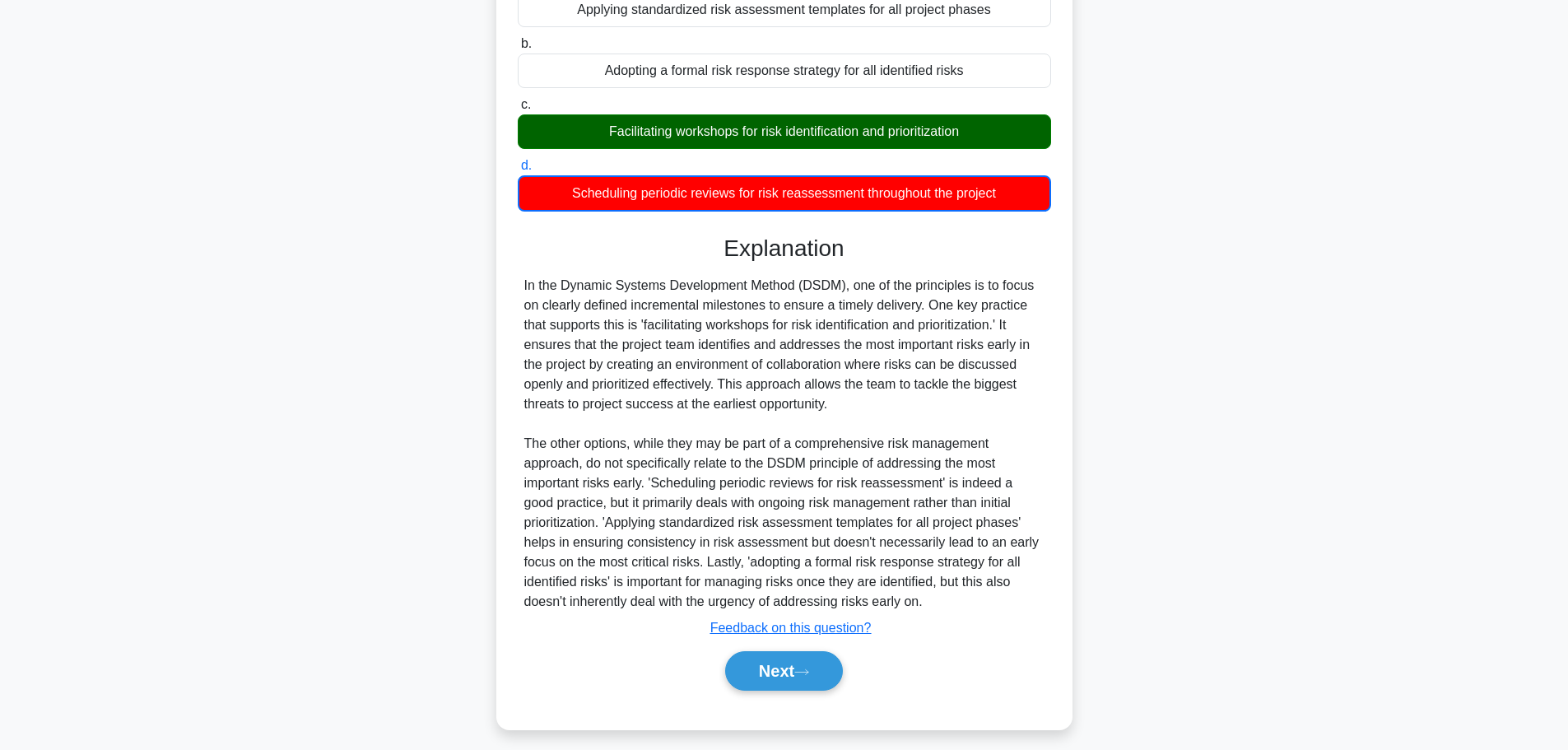
scroll to position [247, 0]
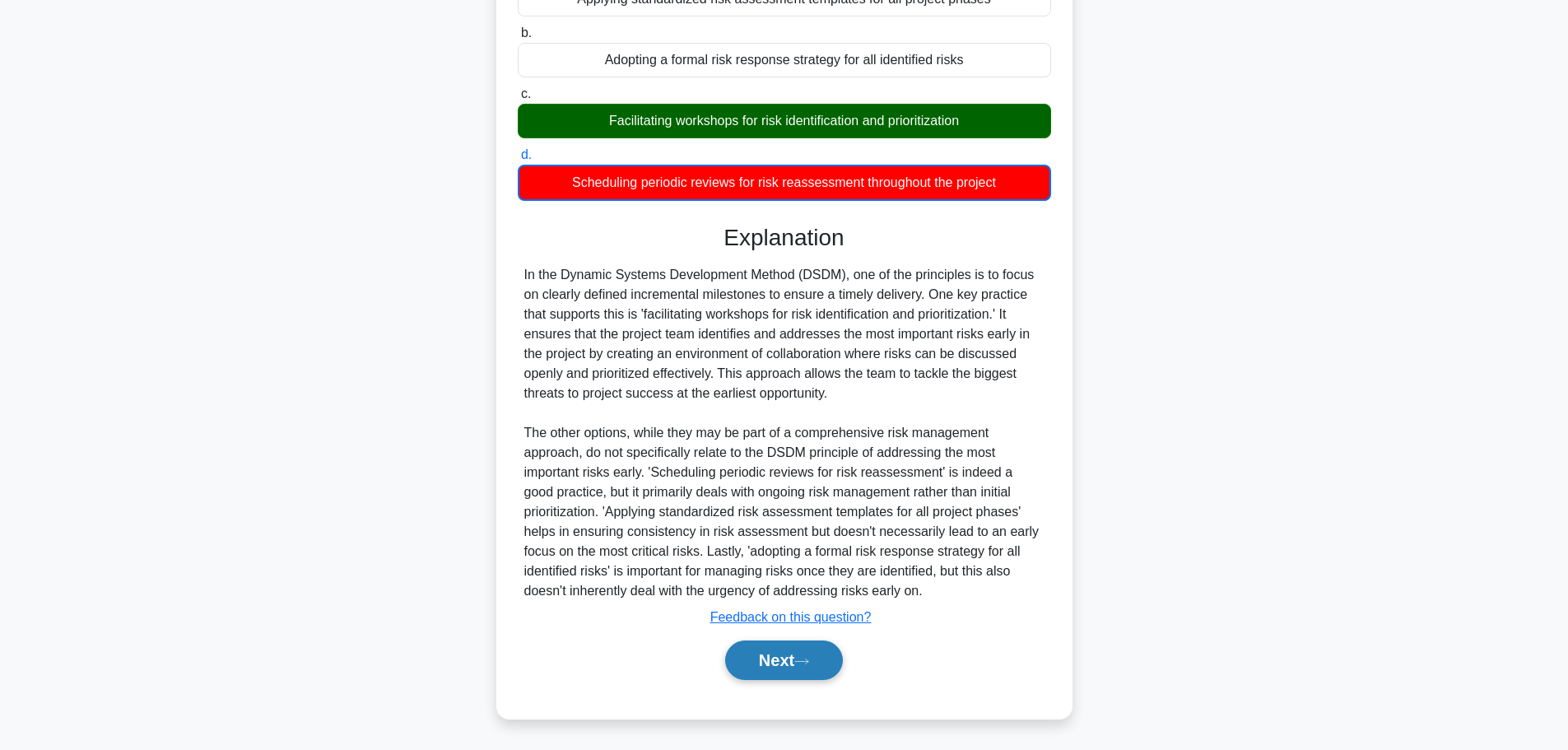
click at [800, 653] on button "Next" at bounding box center [784, 660] width 118 height 40
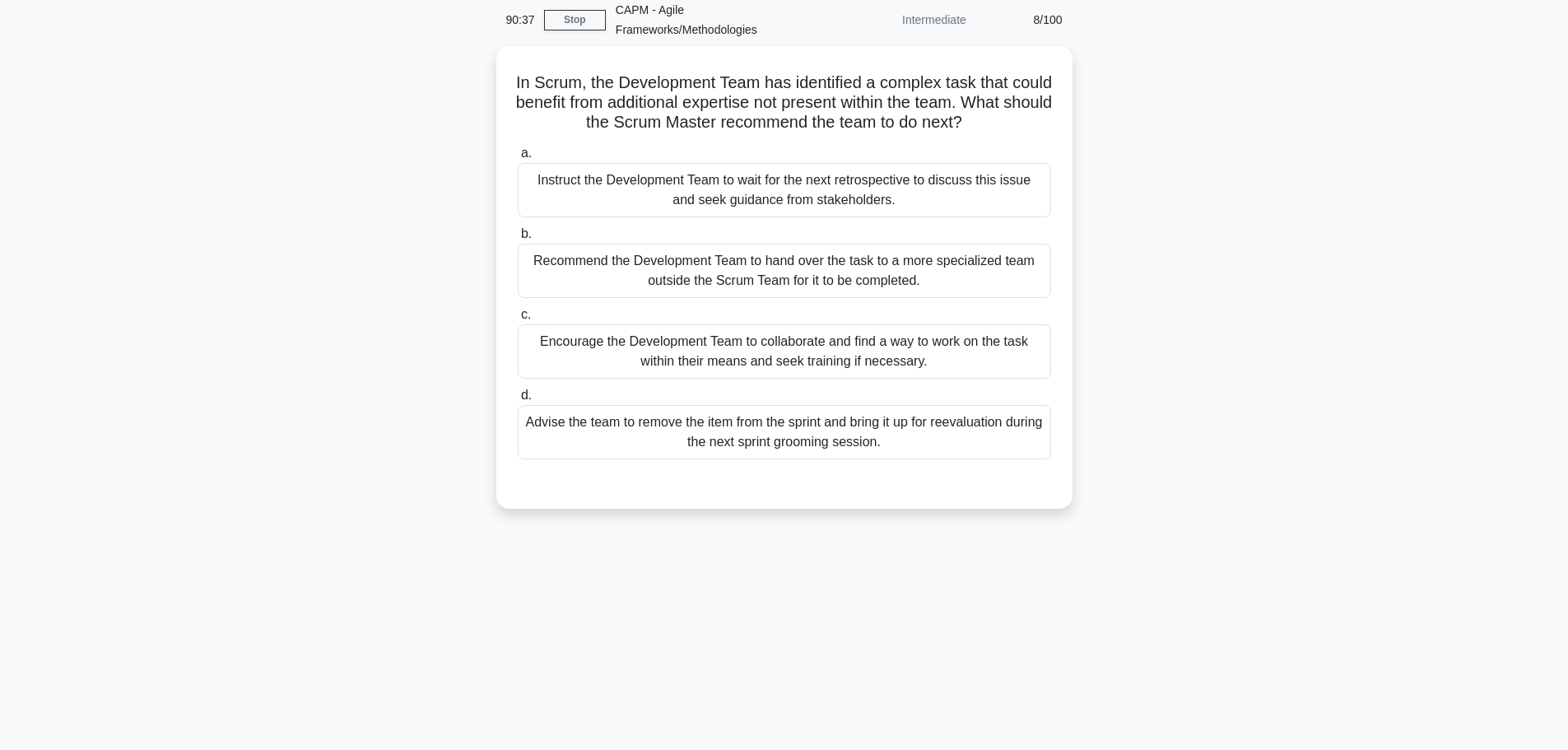
scroll to position [56, 0]
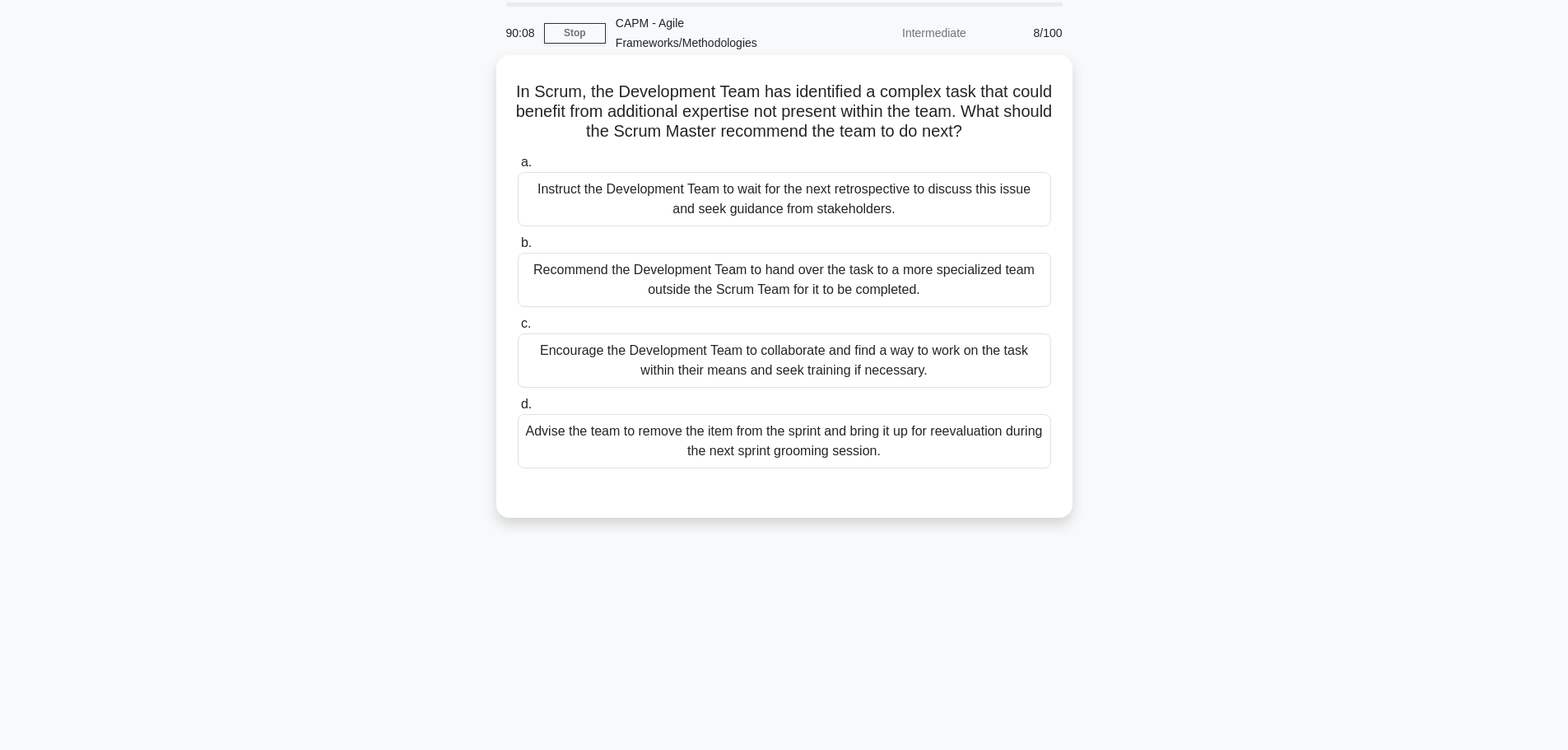
click at [866, 465] on div "Advise the team to remove the item from the sprint and bring it up for reevalua…" at bounding box center [784, 441] width 533 height 55
click at [517, 410] on input "d. Advise the team to remove the item from the sprint and bring it up for reeva…" at bounding box center [517, 404] width 0 height 11
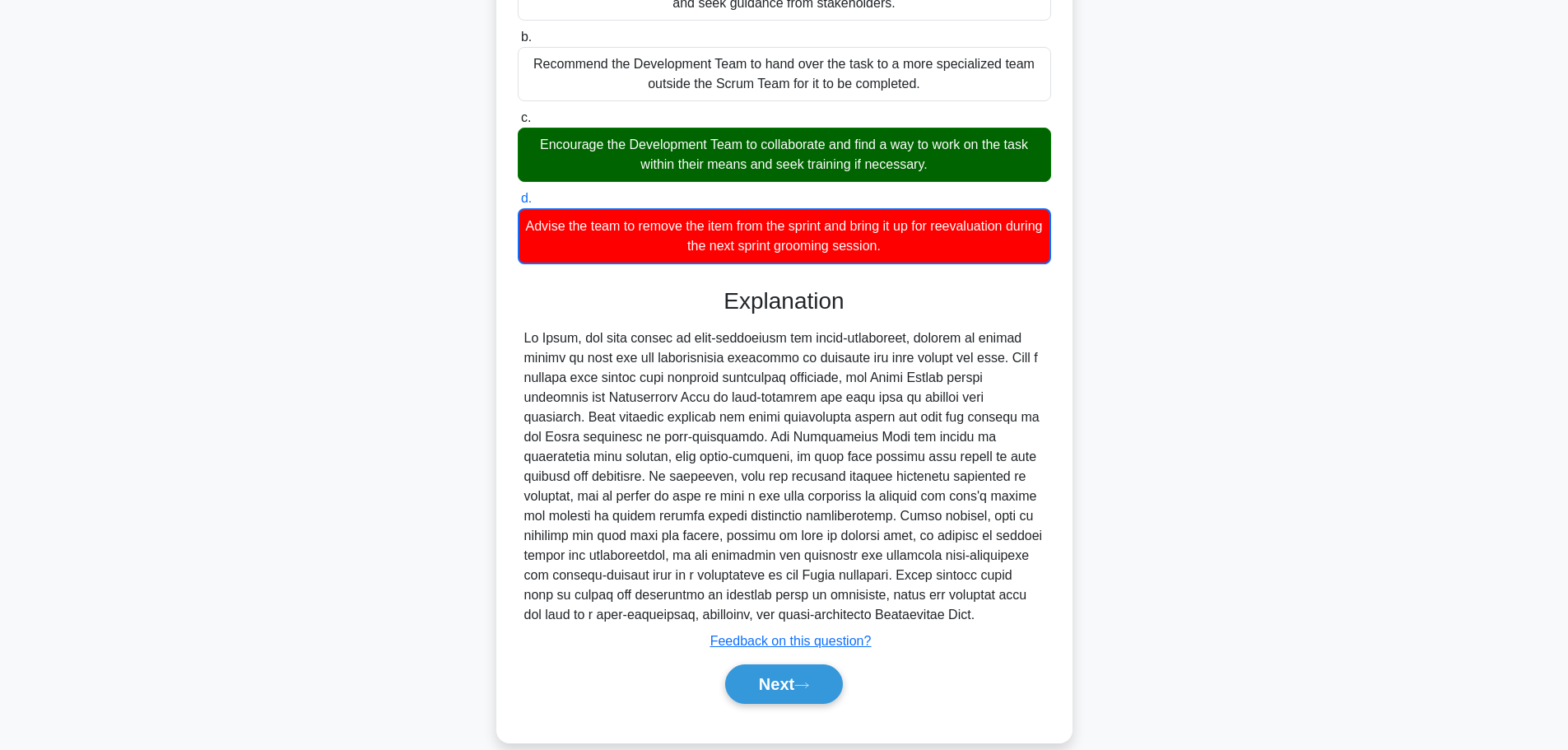
scroll to position [304, 0]
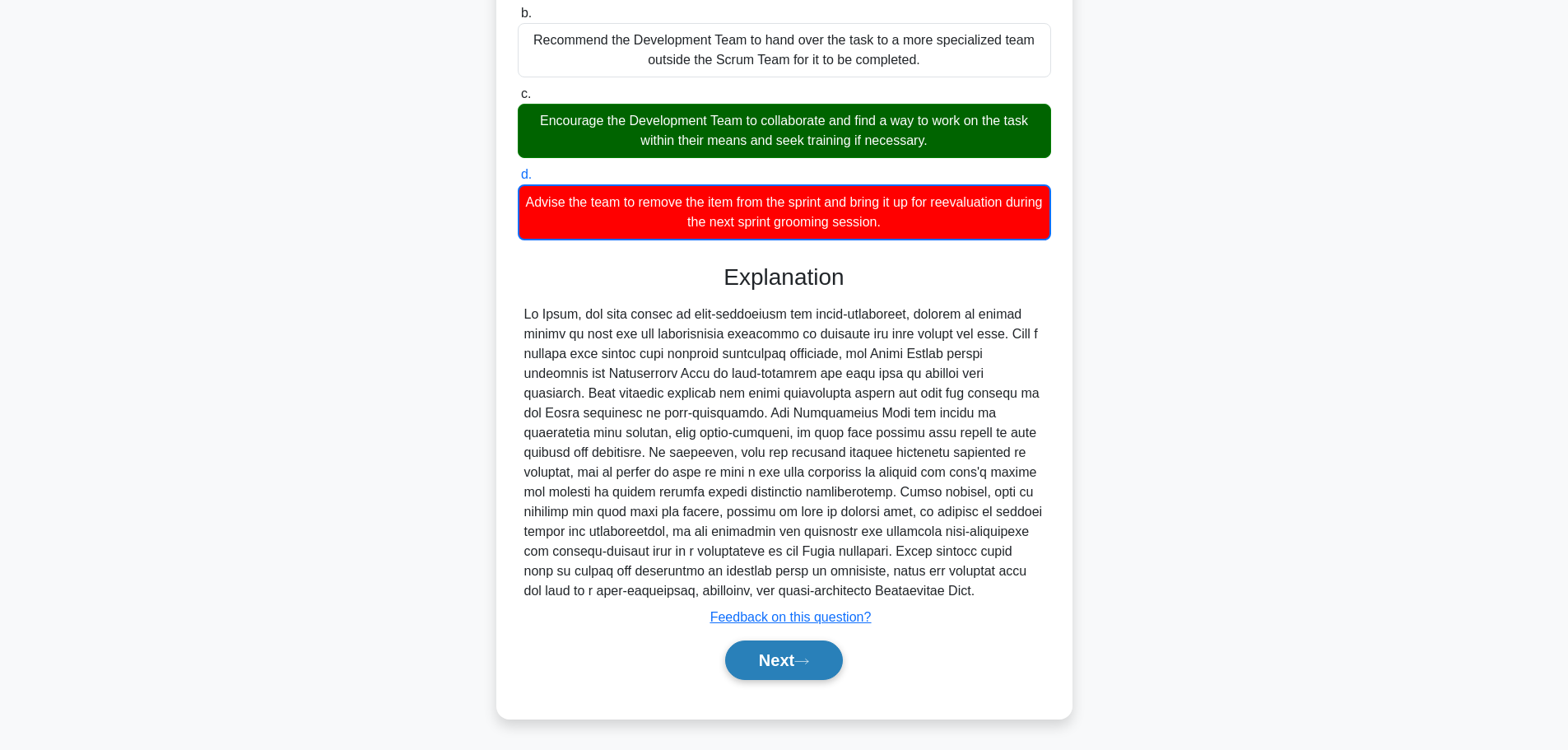
click at [769, 656] on button "Next" at bounding box center [784, 660] width 118 height 40
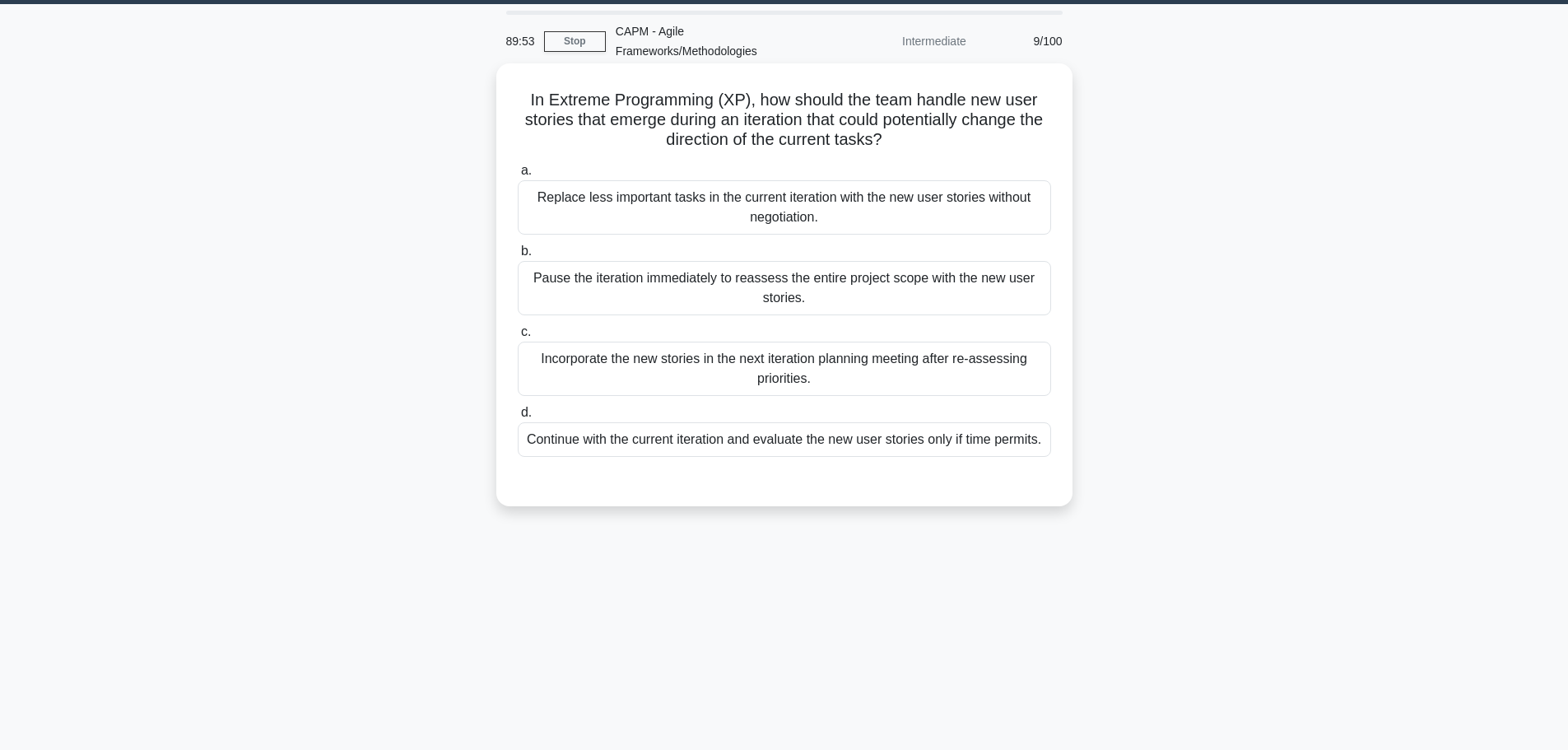
scroll to position [0, 0]
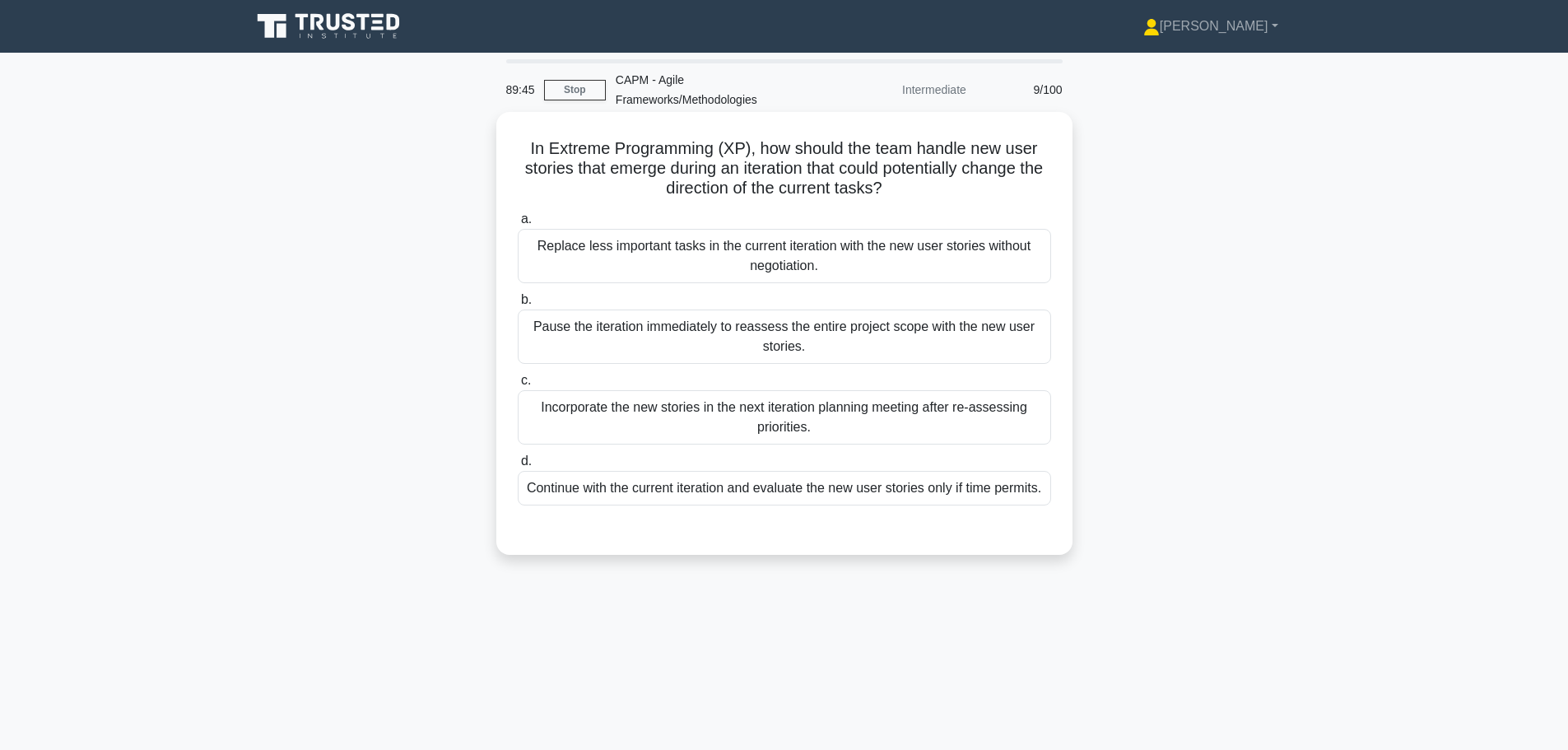
drag, startPoint x: 792, startPoint y: 144, endPoint x: 1050, endPoint y: 185, distance: 261.2
click at [1050, 185] on h5 "In Extreme Programming (XP), how should the team handle new user stories that e…" at bounding box center [784, 168] width 536 height 61
click at [908, 342] on div "Pause the iteration immediately to reassess the entire project scope with the n…" at bounding box center [784, 337] width 533 height 55
click at [517, 305] on input "b. Pause the iteration immediately to reassess the entire project scope with th…" at bounding box center [517, 300] width 0 height 11
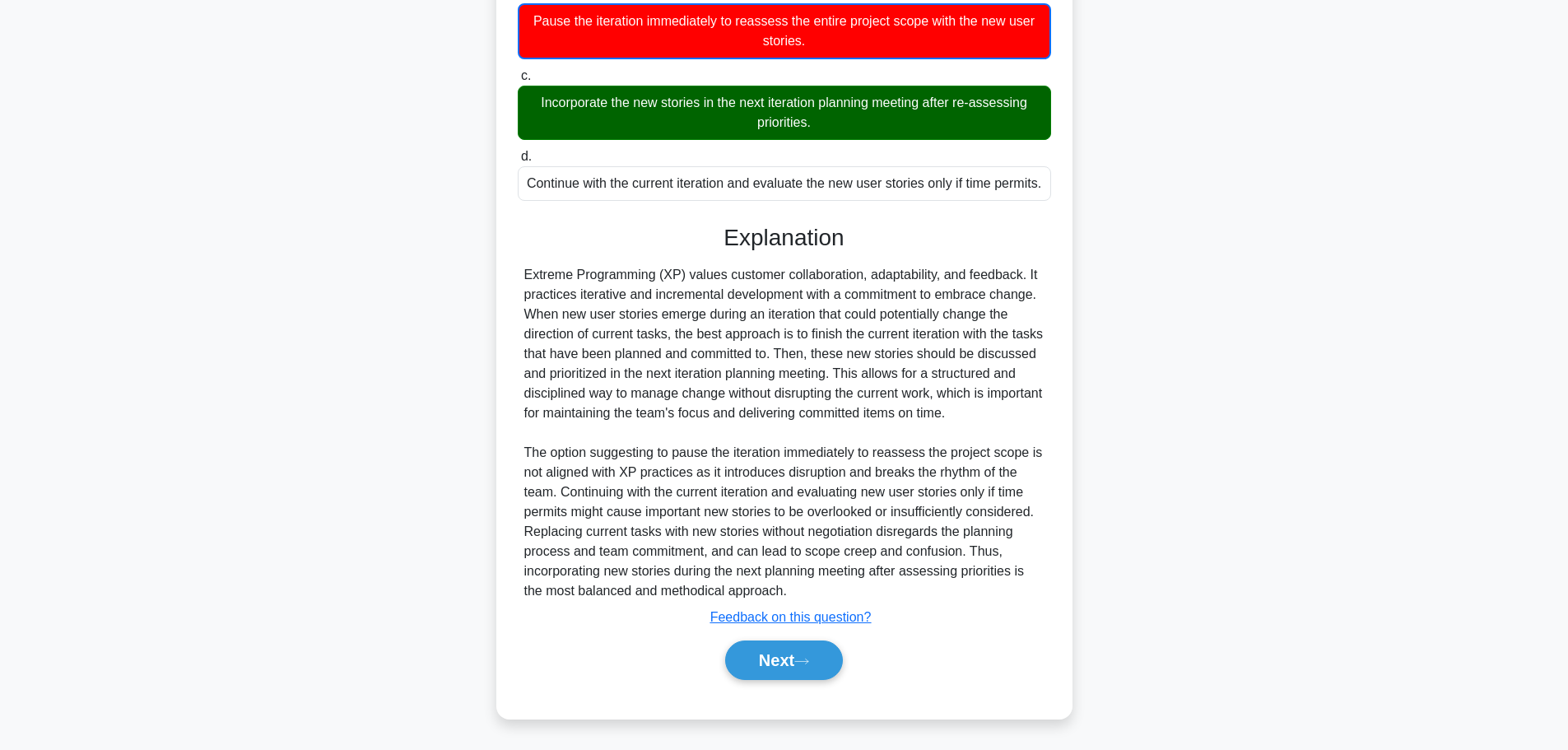
scroll to position [327, 0]
click at [784, 666] on button "Next" at bounding box center [784, 660] width 118 height 40
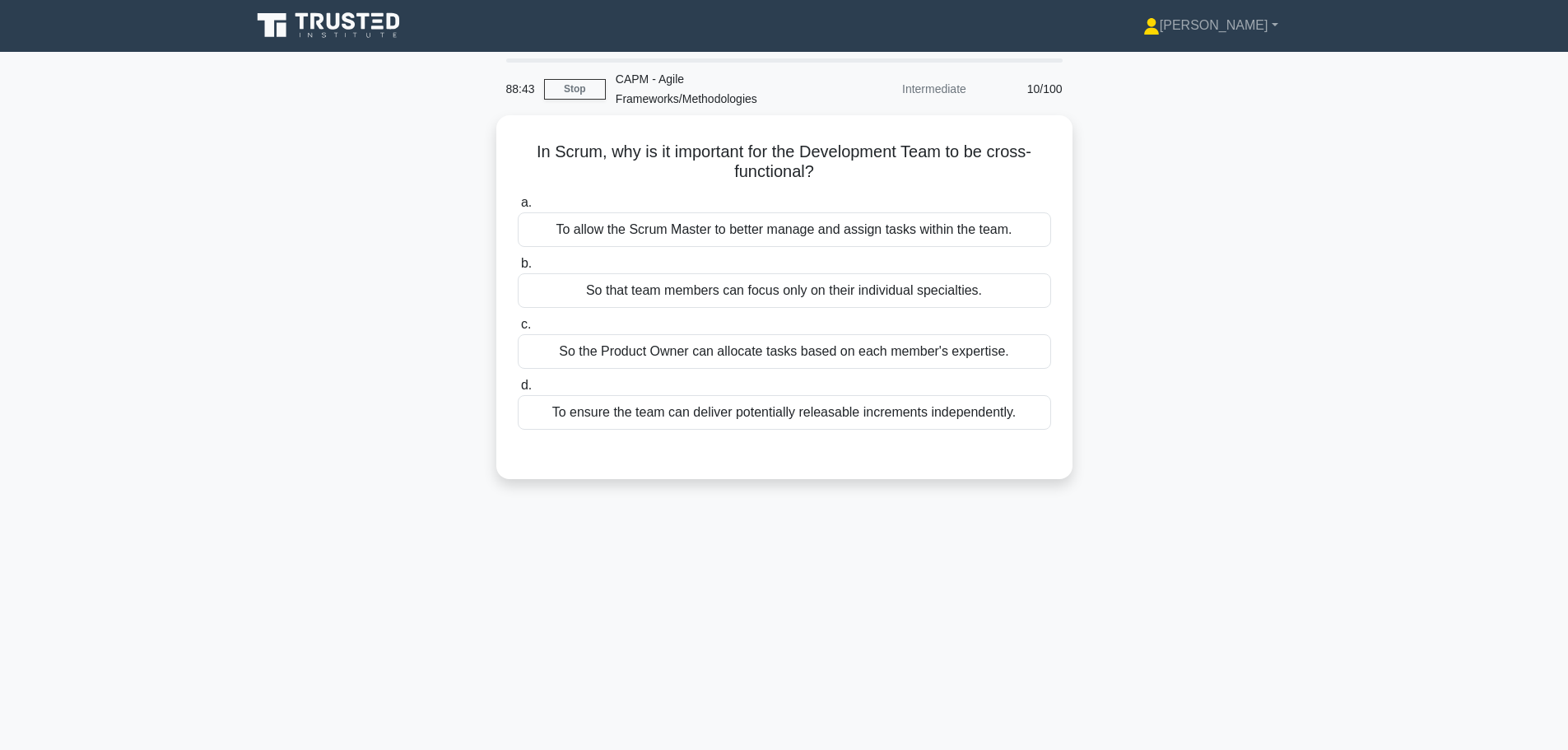
scroll to position [0, 0]
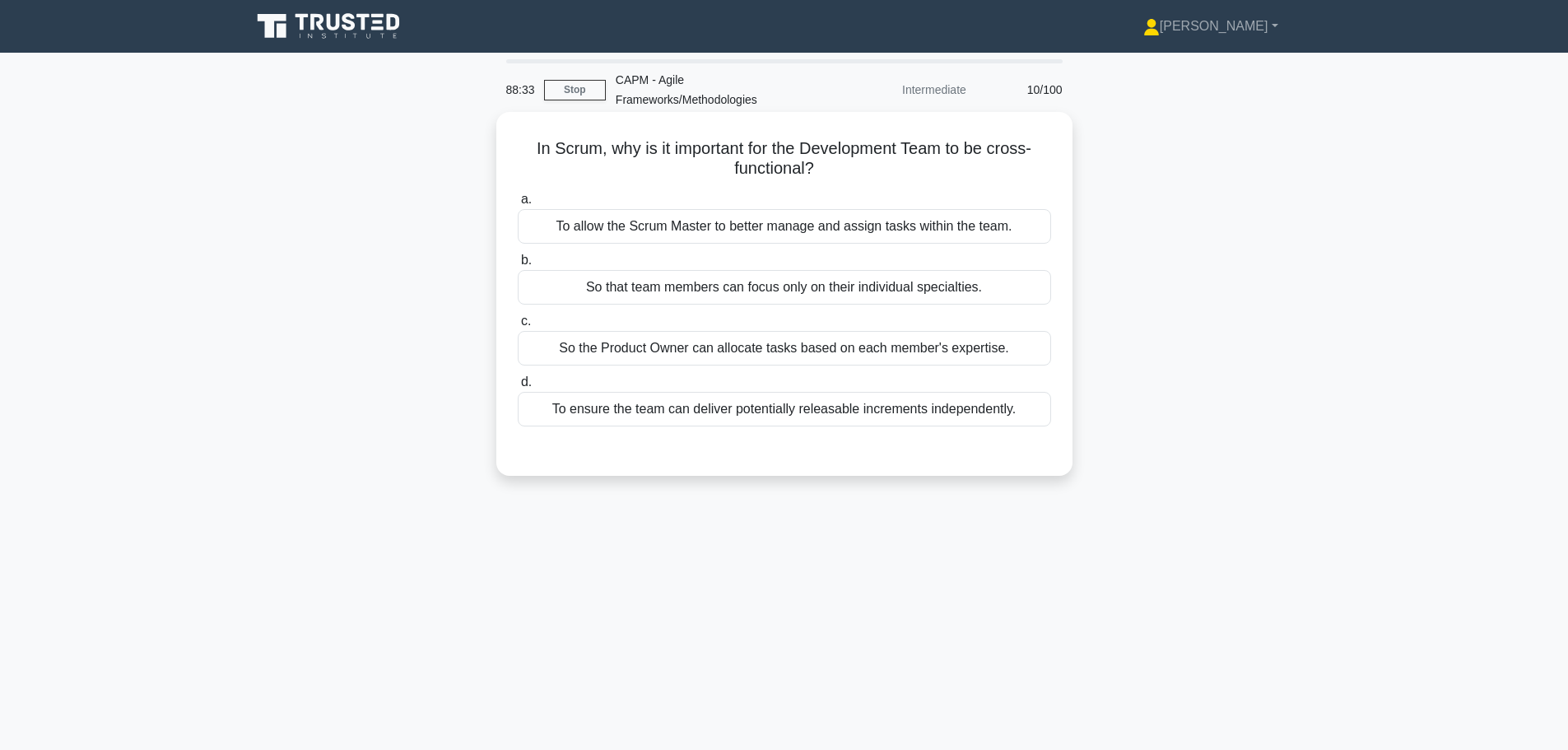
click at [891, 405] on div "To ensure the team can deliver potentially releasable increments independently." at bounding box center [784, 409] width 533 height 35
click at [517, 387] on input "d. To ensure the team can deliver potentially releasable increments independent…" at bounding box center [517, 382] width 0 height 11
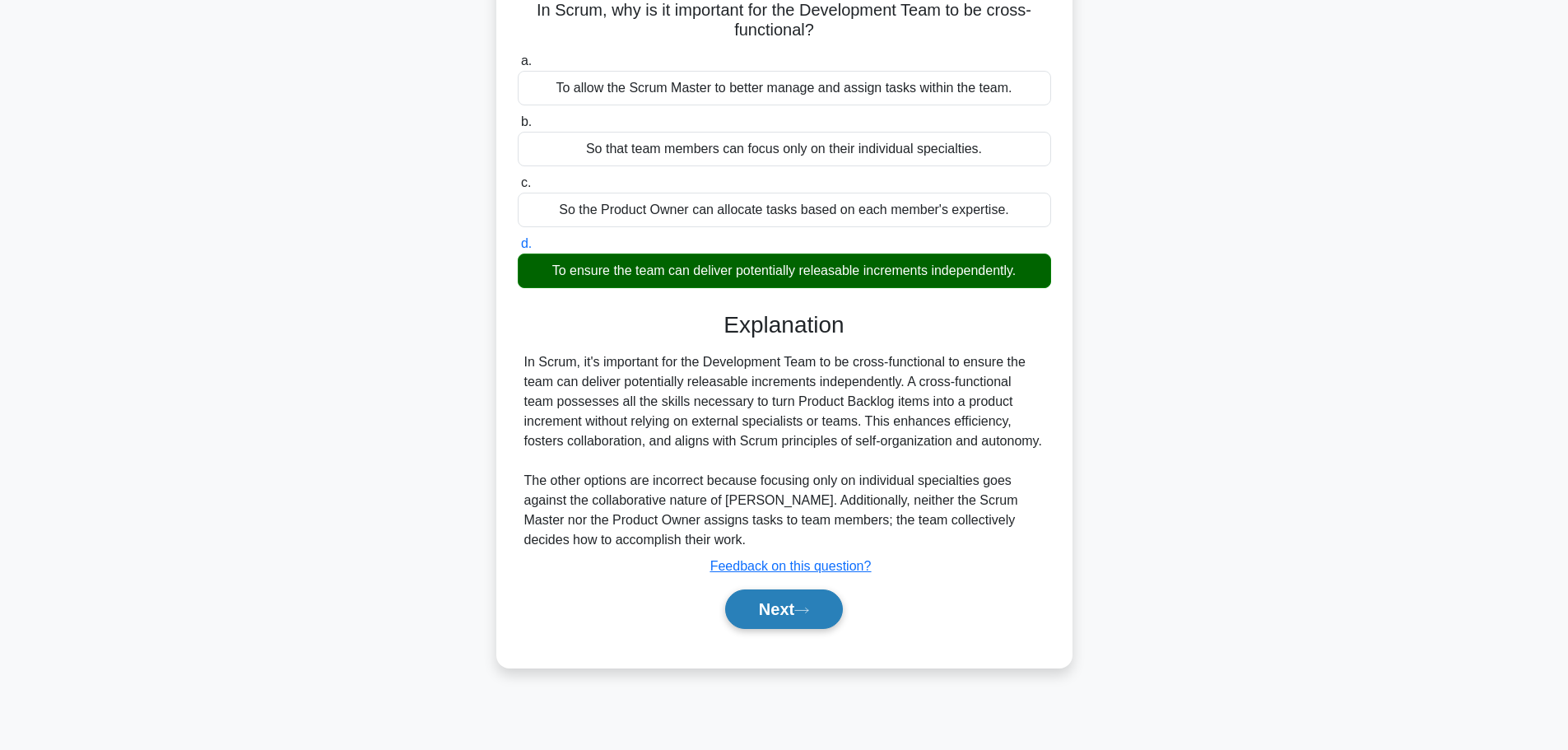
scroll to position [139, 0]
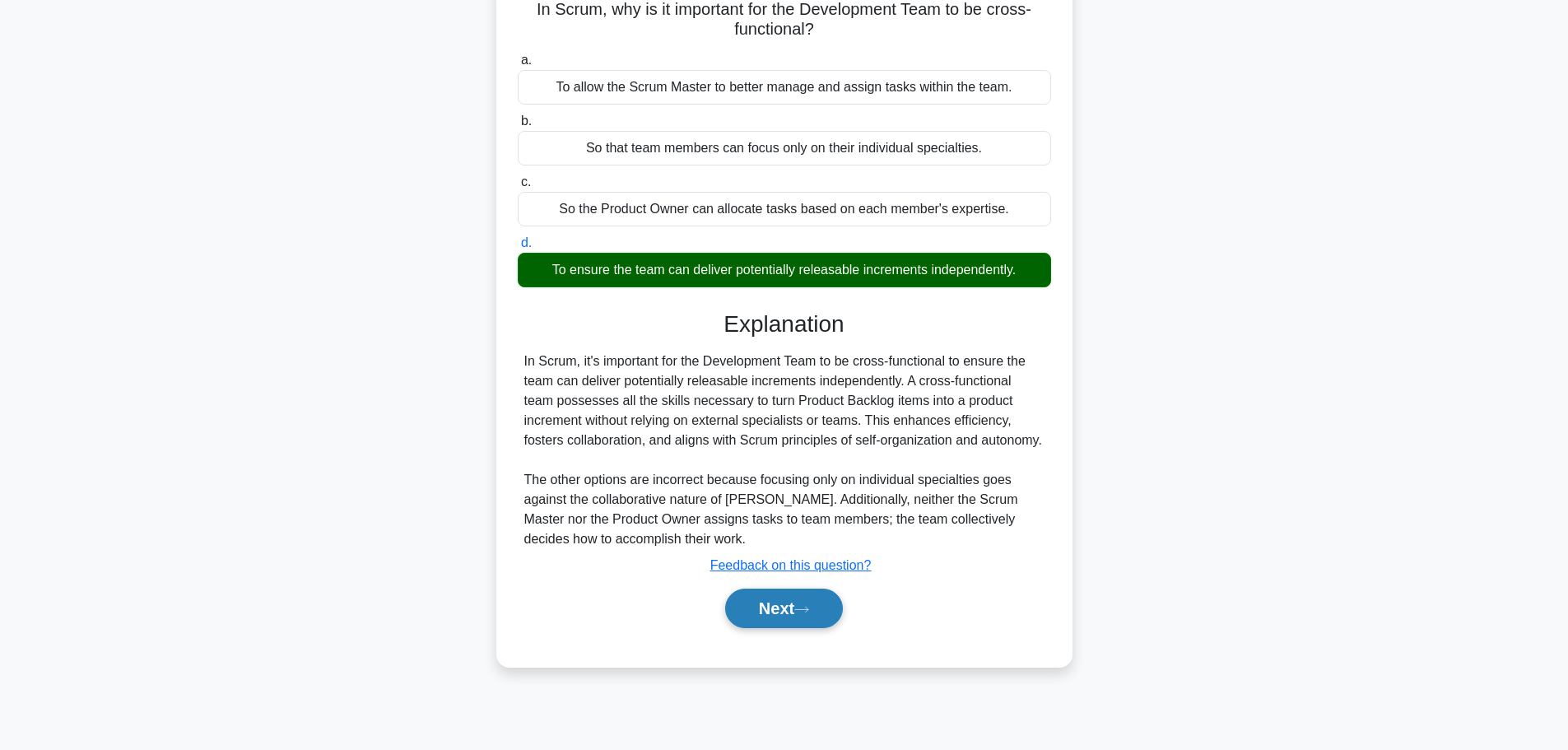
click at [792, 627] on button "Next" at bounding box center [784, 609] width 118 height 40
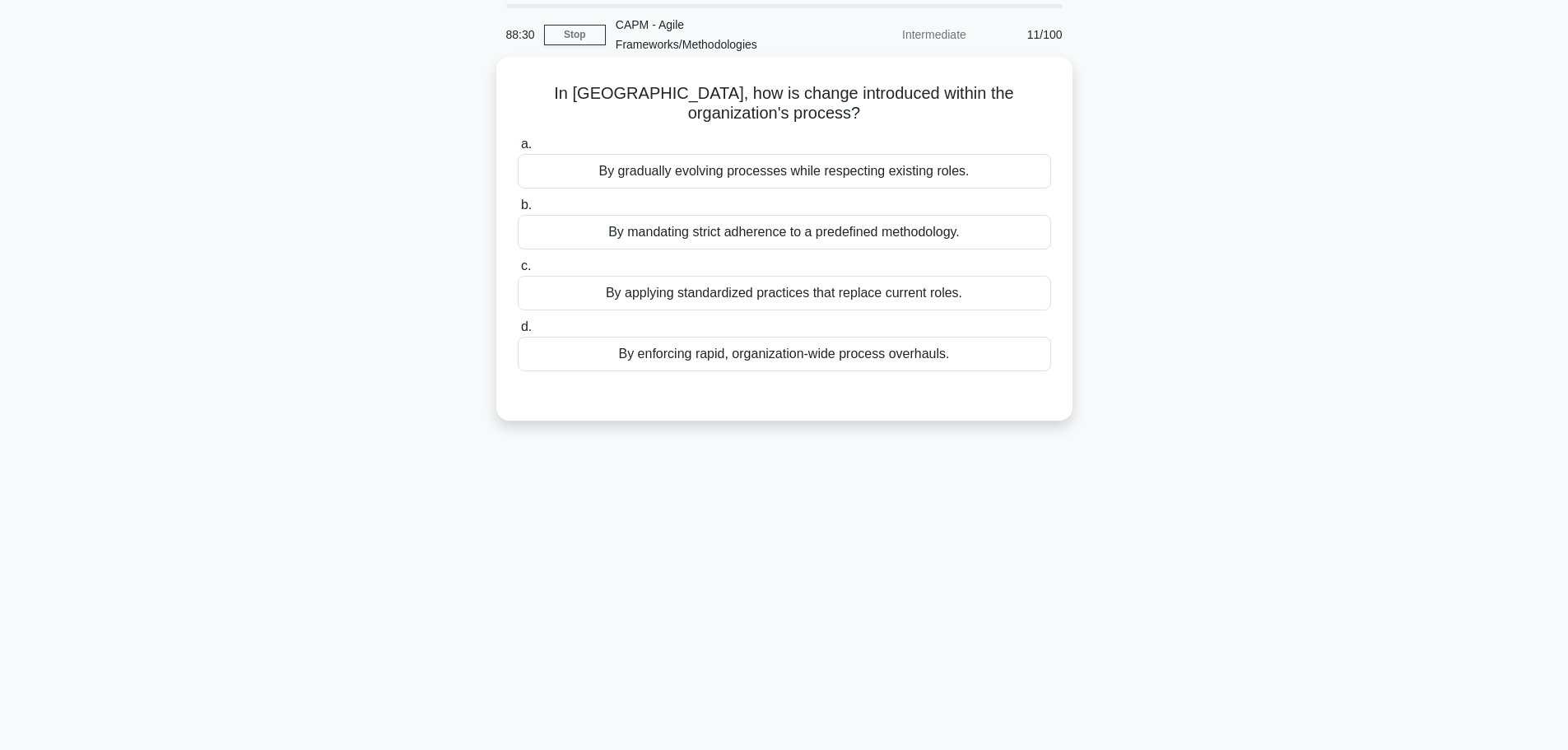
scroll to position [0, 0]
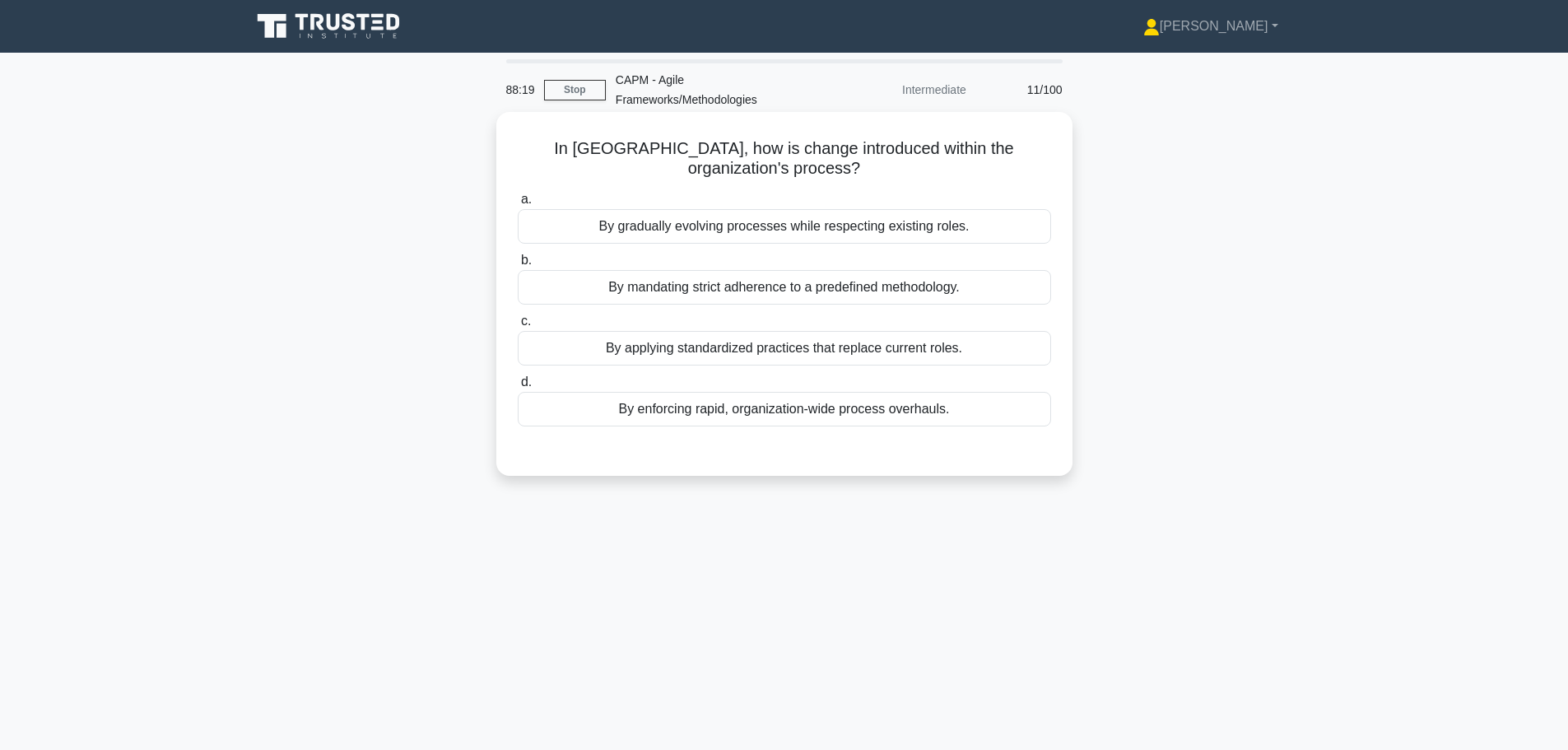
click at [863, 237] on div "By gradually evolving processes while respecting existing roles." at bounding box center [784, 226] width 533 height 35
click at [517, 205] on input "a. By gradually evolving processes while respecting existing roles." at bounding box center [517, 199] width 0 height 11
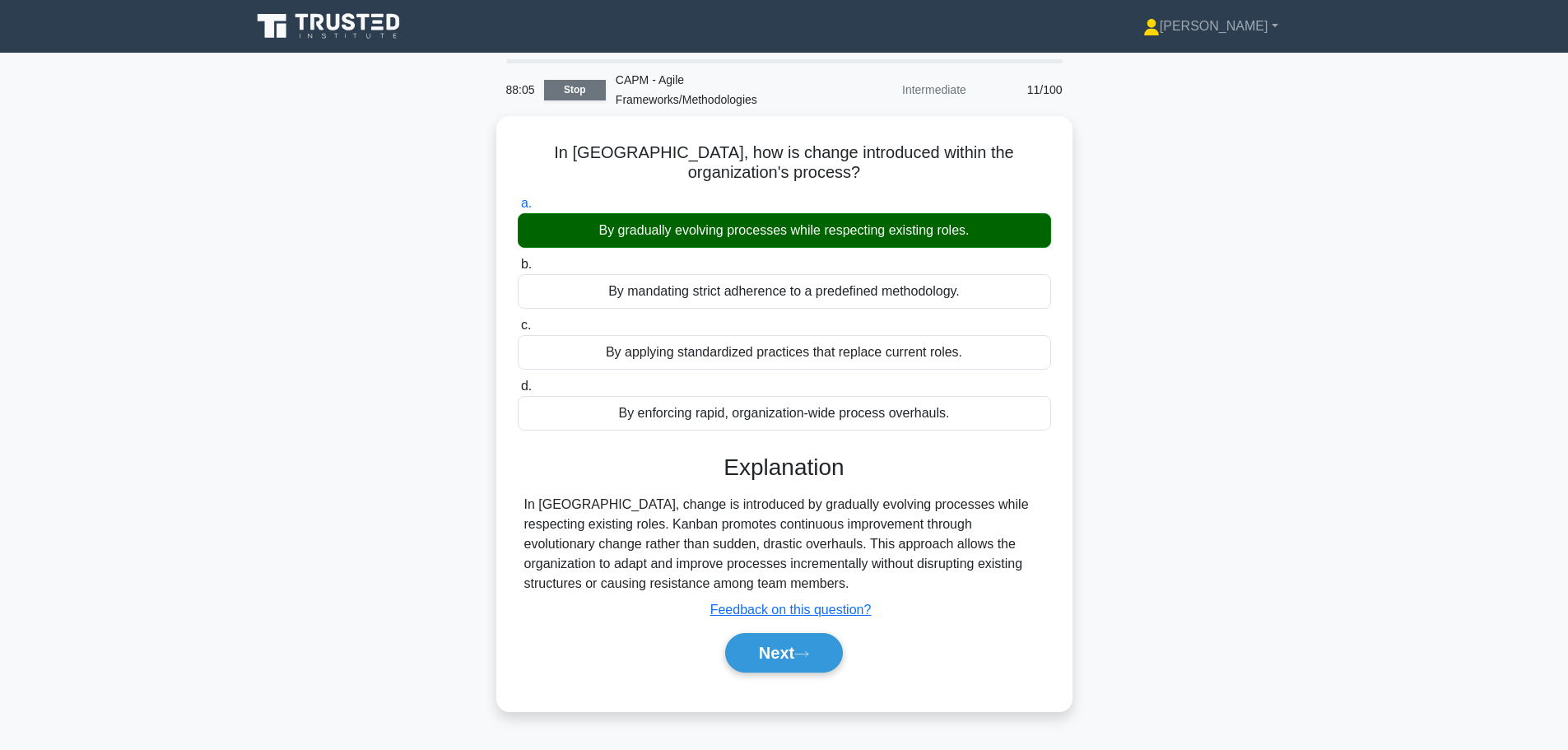
click at [566, 88] on link "Stop" at bounding box center [575, 90] width 61 height 21
